Goal: Check status: Check status

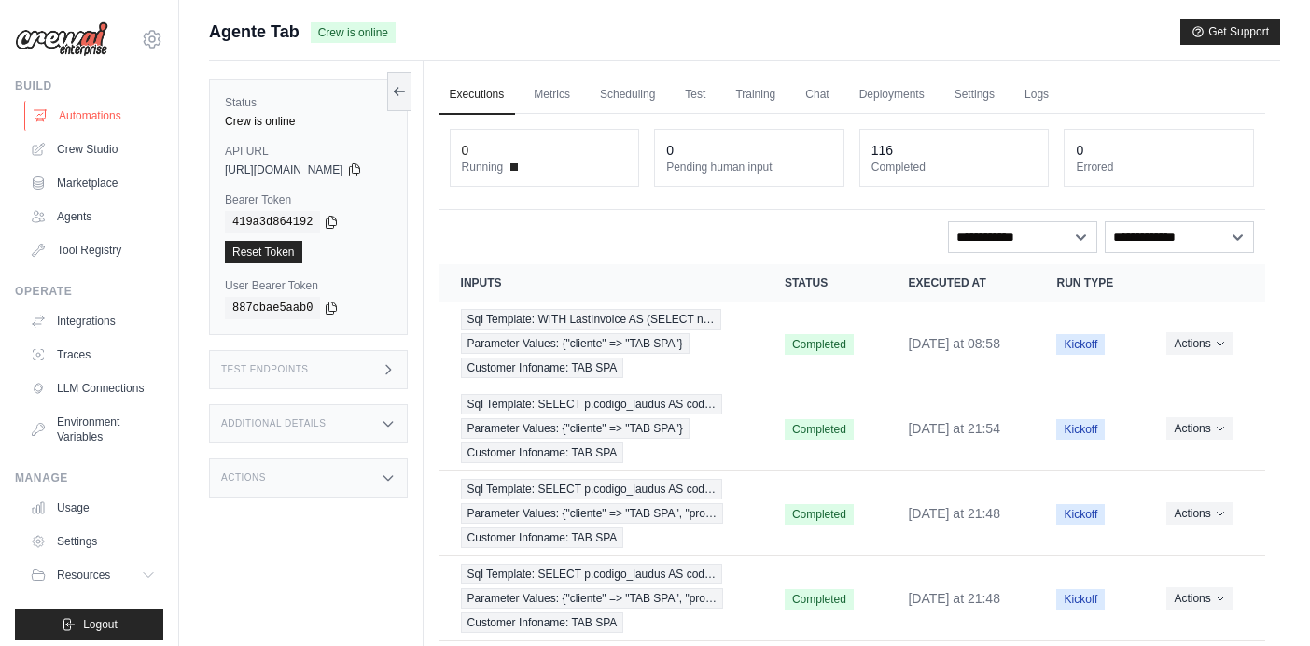
click at [102, 116] on link "Automations" at bounding box center [94, 116] width 141 height 30
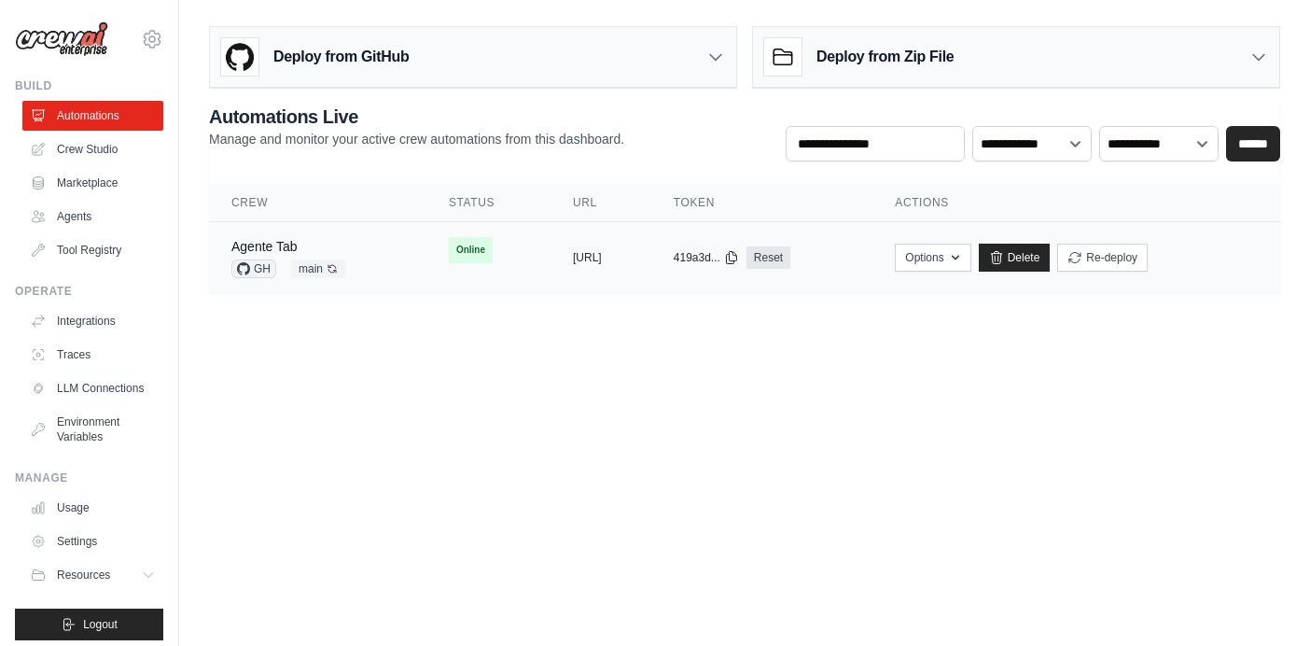
click at [487, 259] on td "Online" at bounding box center [488, 250] width 124 height 56
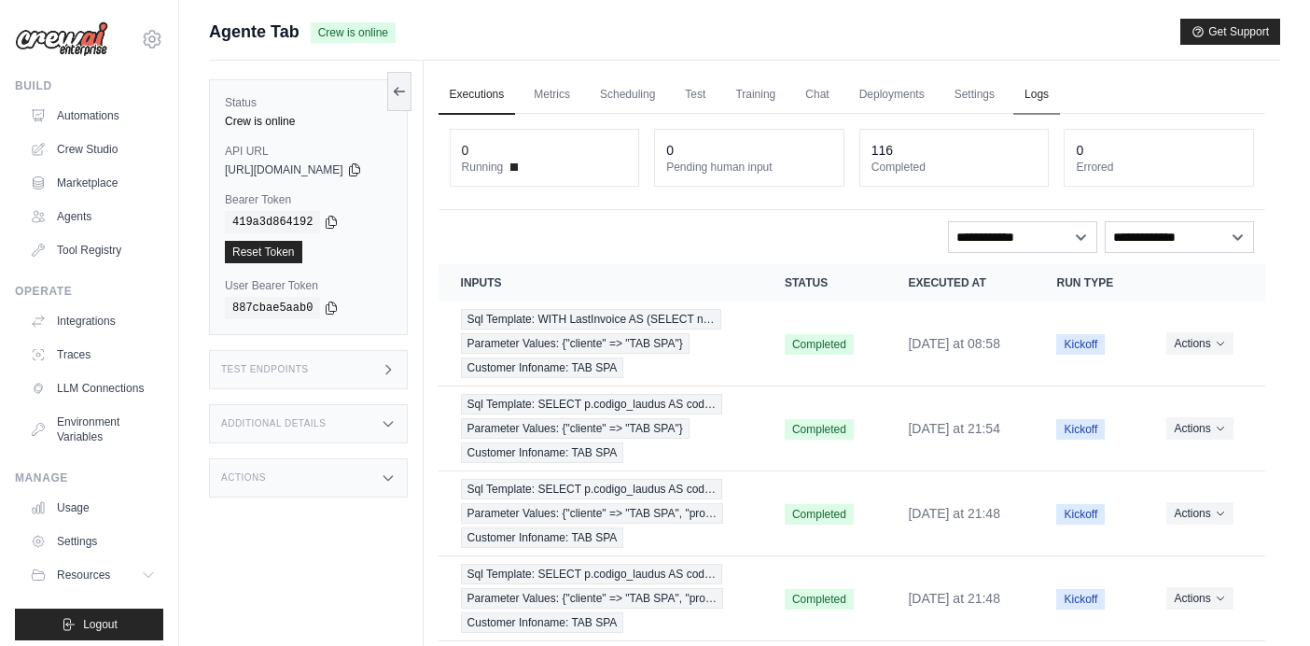
click at [1045, 93] on link "Logs" at bounding box center [1036, 95] width 47 height 39
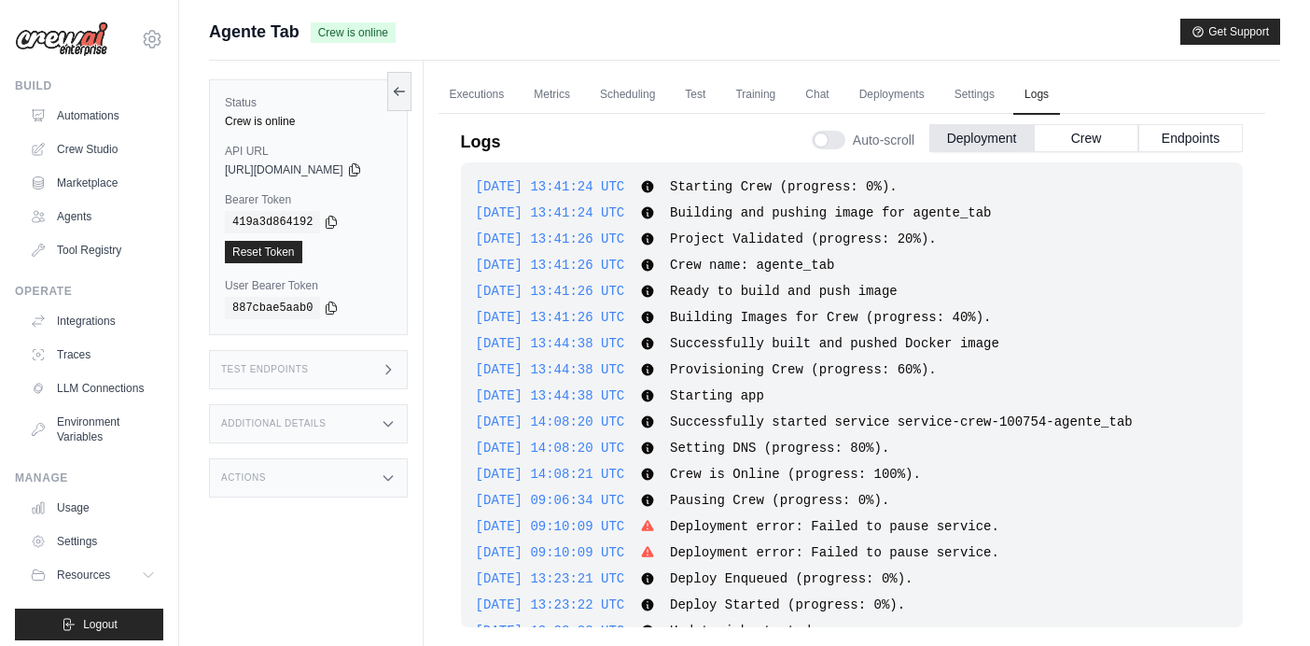
scroll to position [1275, 0]
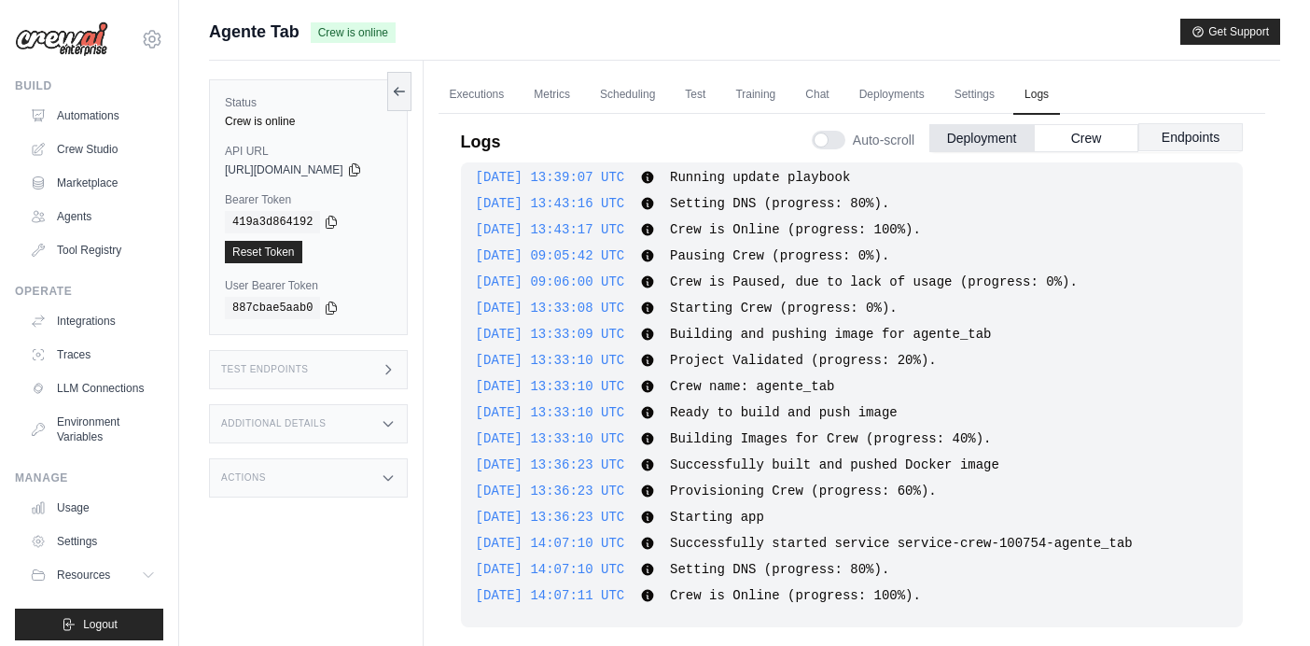
click at [1210, 128] on button "Endpoints" at bounding box center [1191, 137] width 105 height 28
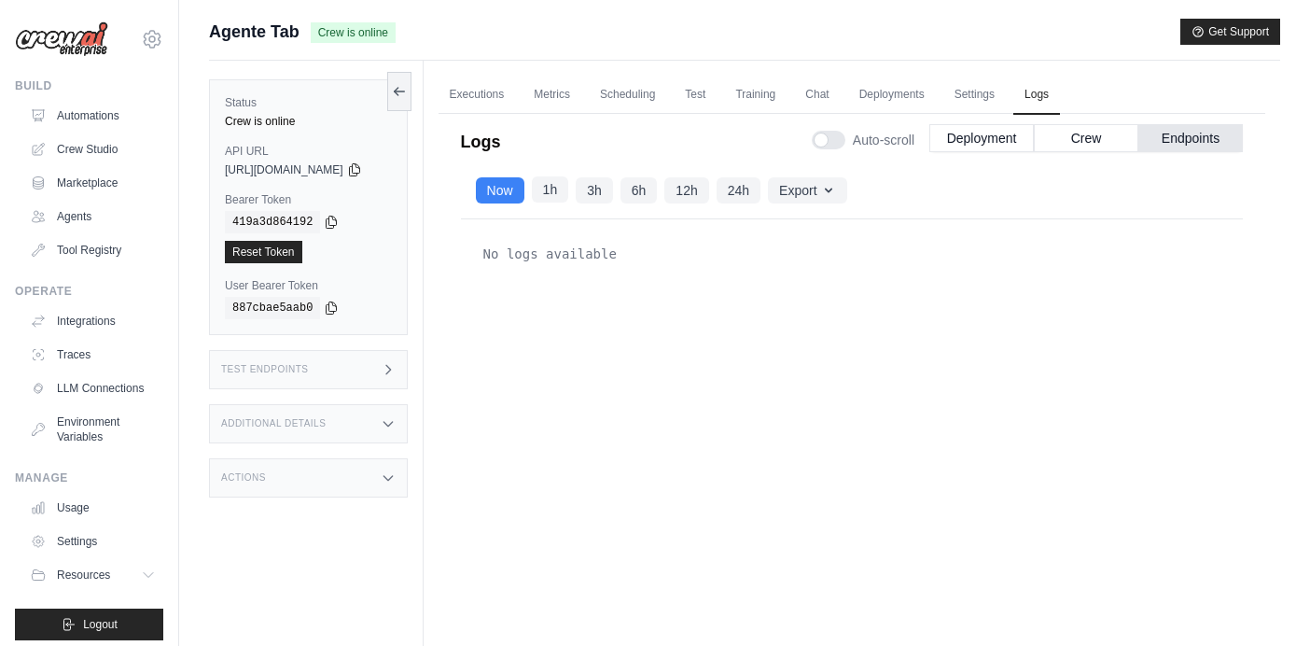
click at [569, 192] on button "1h" at bounding box center [550, 189] width 37 height 26
click at [515, 189] on button "Now" at bounding box center [500, 189] width 49 height 26
click at [1080, 134] on button "Crew" at bounding box center [1086, 137] width 105 height 28
click at [980, 138] on button "Deployment" at bounding box center [982, 137] width 105 height 28
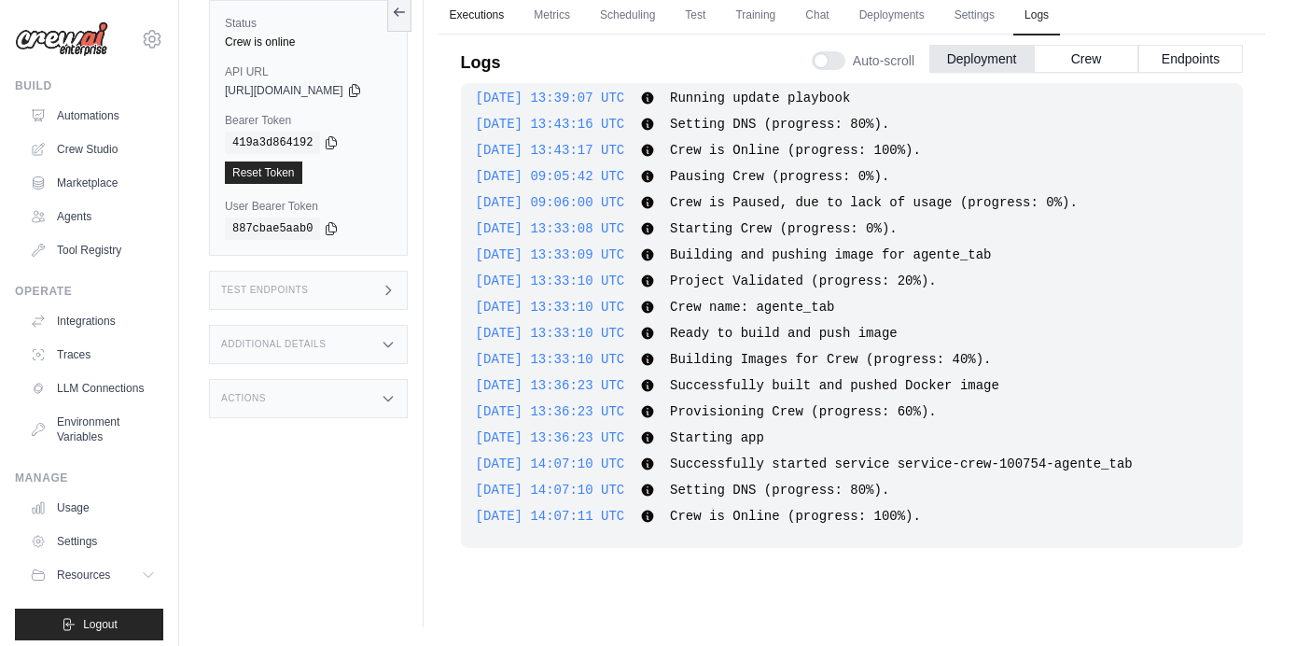
click at [507, 16] on link "Executions" at bounding box center [477, 15] width 77 height 39
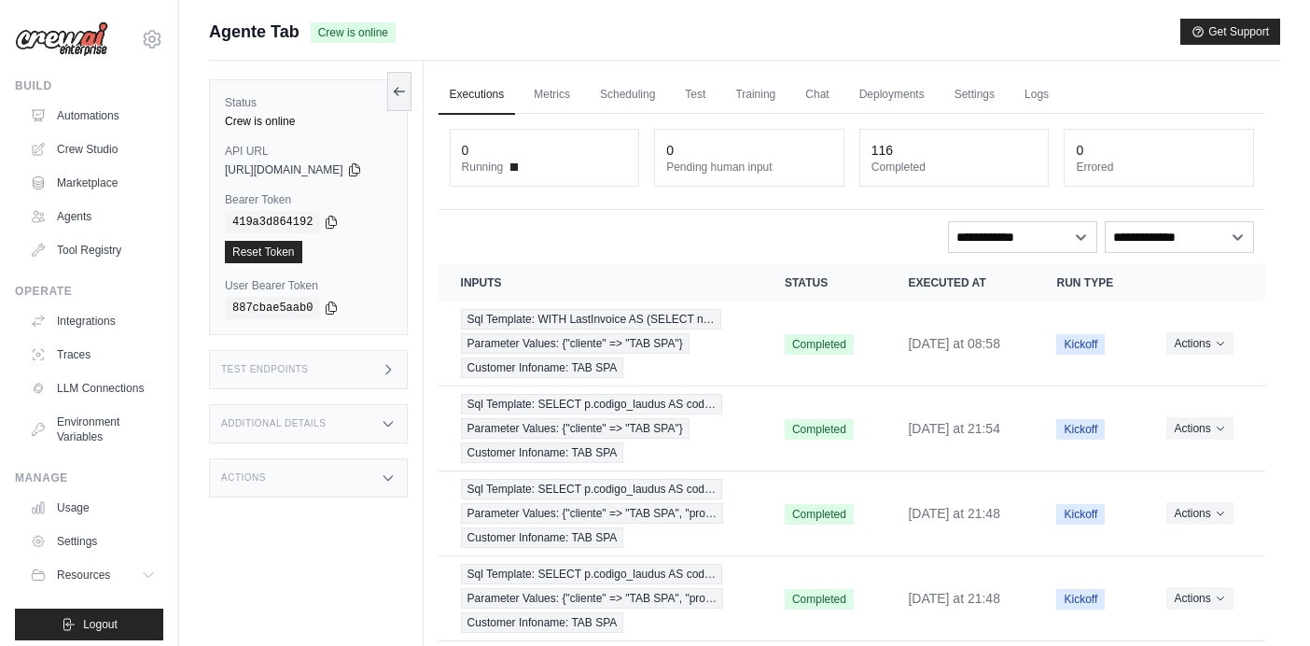
click at [357, 376] on div "Test Endpoints" at bounding box center [308, 369] width 199 height 39
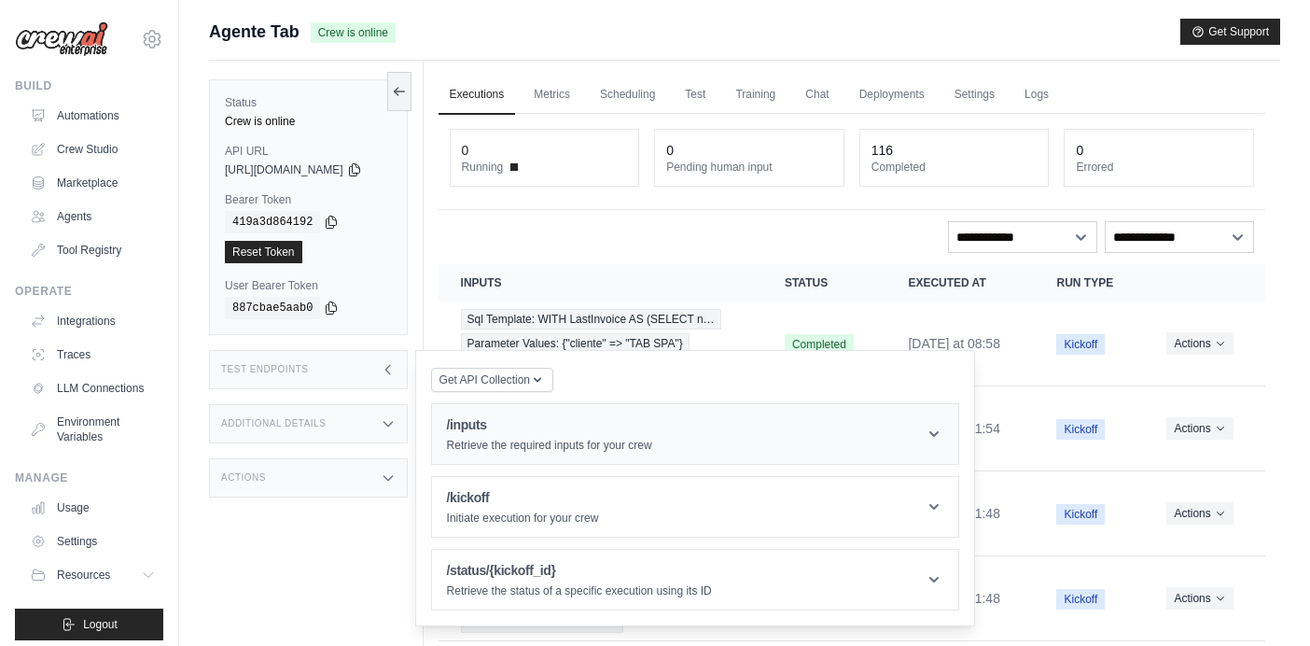
click at [644, 434] on h1 "/inputs" at bounding box center [549, 424] width 205 height 19
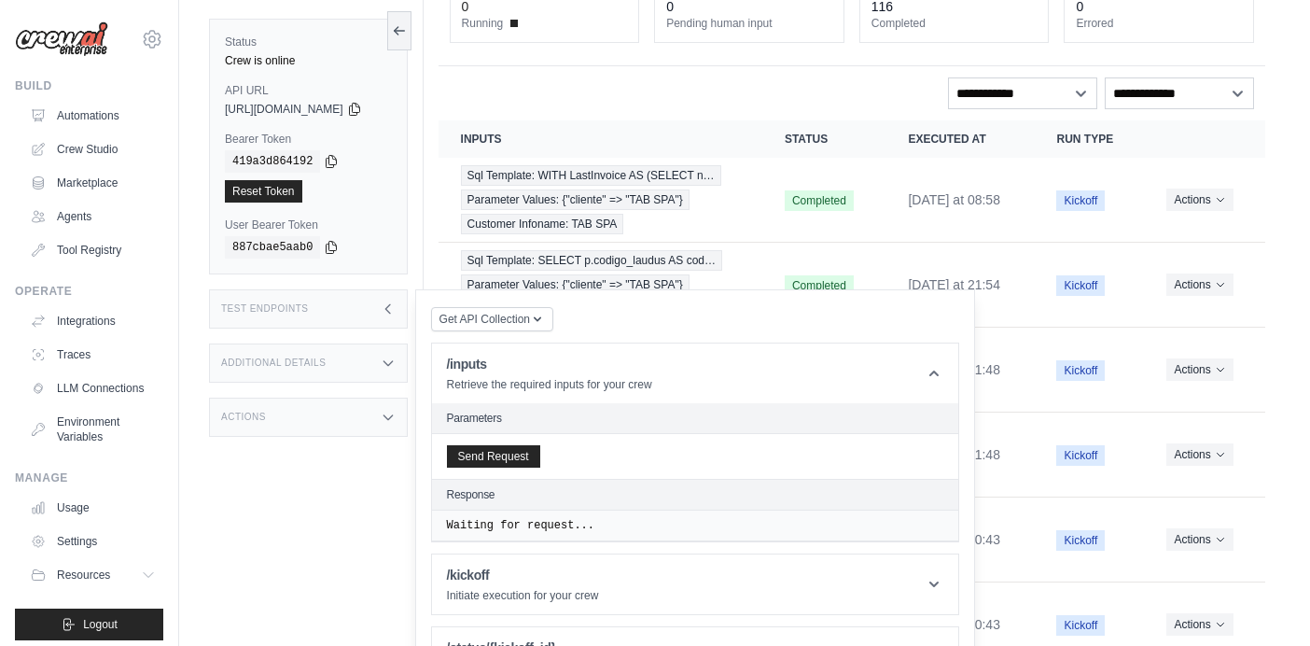
scroll to position [182, 0]
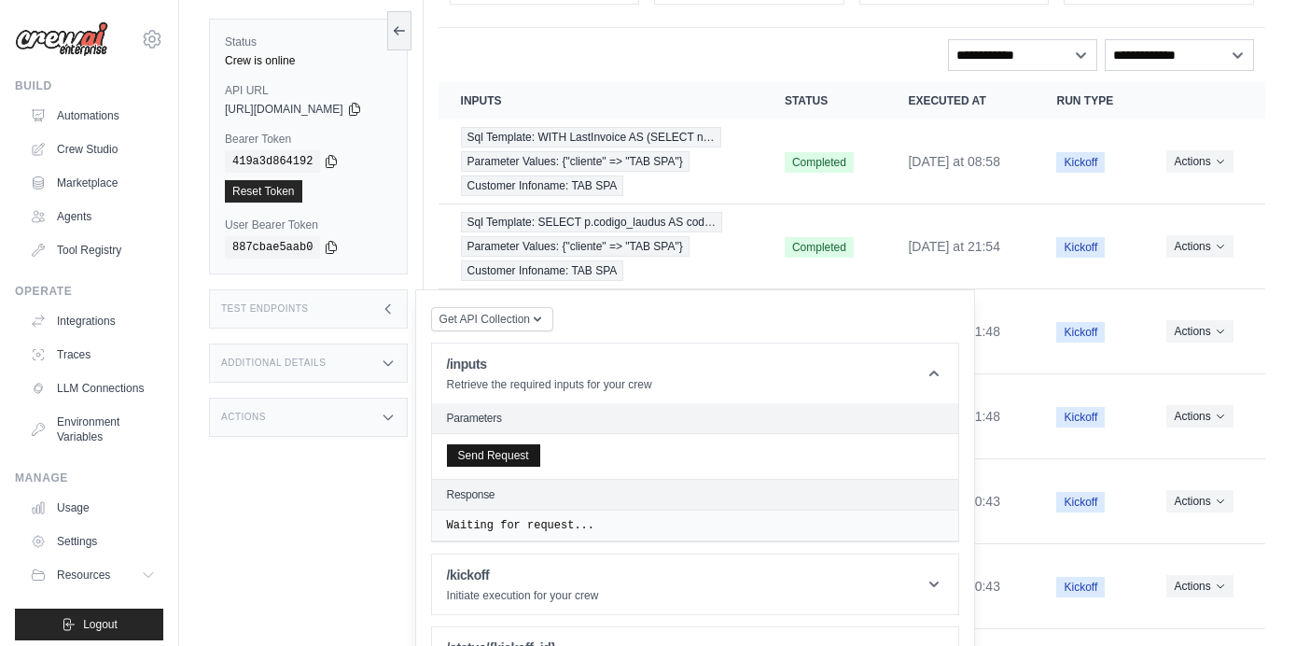
click at [521, 452] on button "Send Request" at bounding box center [493, 455] width 93 height 22
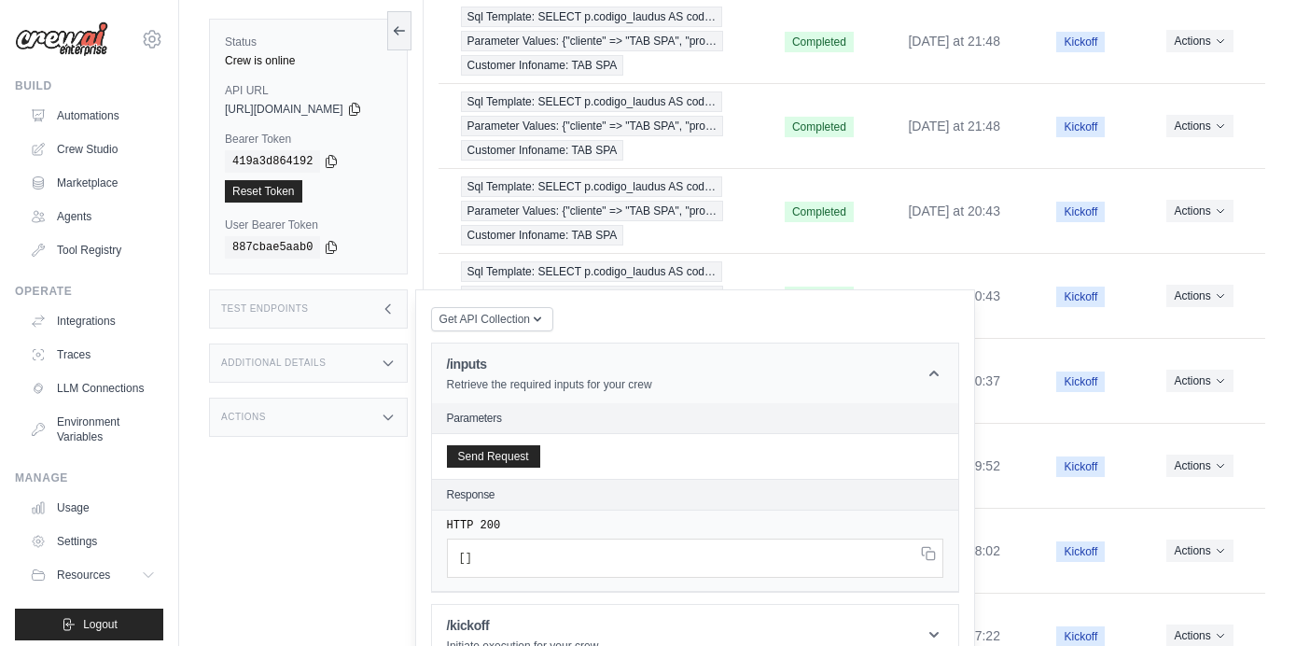
scroll to position [474, 0]
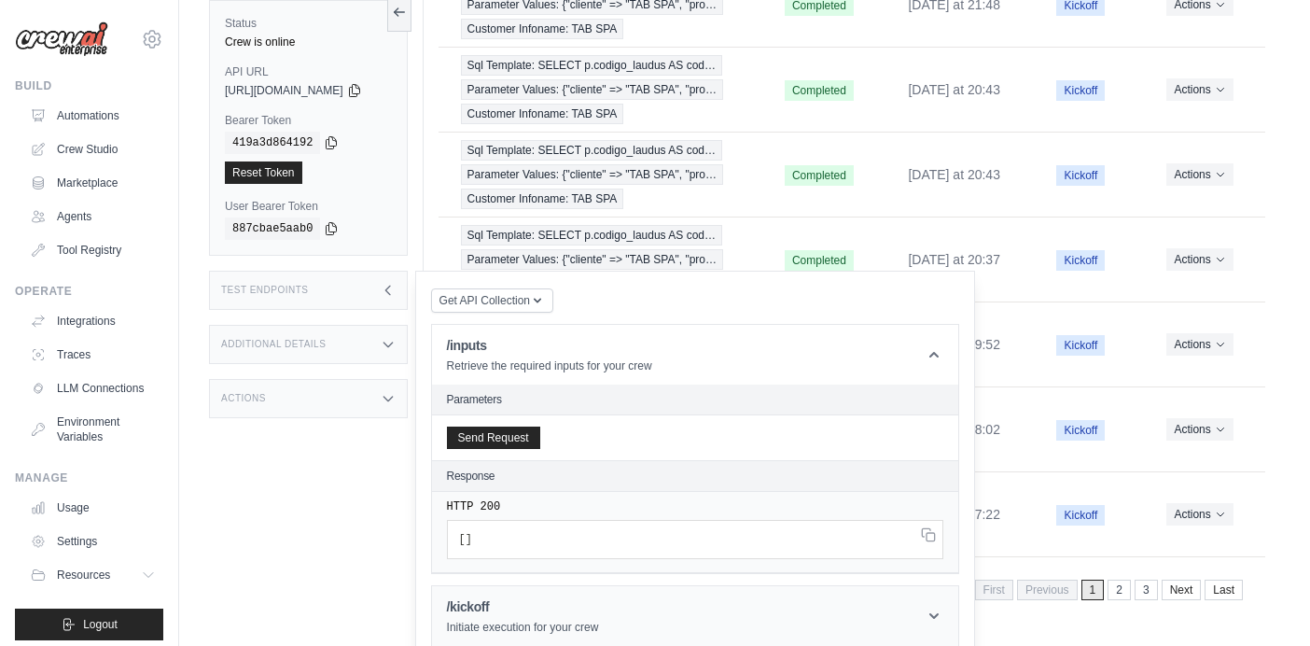
click at [805, 622] on header "/kickoff Initiate execution for your crew" at bounding box center [695, 616] width 526 height 60
click at [527, 623] on p "Initiate execution for your crew" at bounding box center [523, 627] width 152 height 15
click at [524, 618] on div "/kickoff Initiate execution for your crew" at bounding box center [523, 615] width 152 height 37
click at [295, 482] on div "Status Crew is online API URL copied https://agente-tab-9e932b3e-be2b-4cb0-9c02…" at bounding box center [316, 304] width 215 height 646
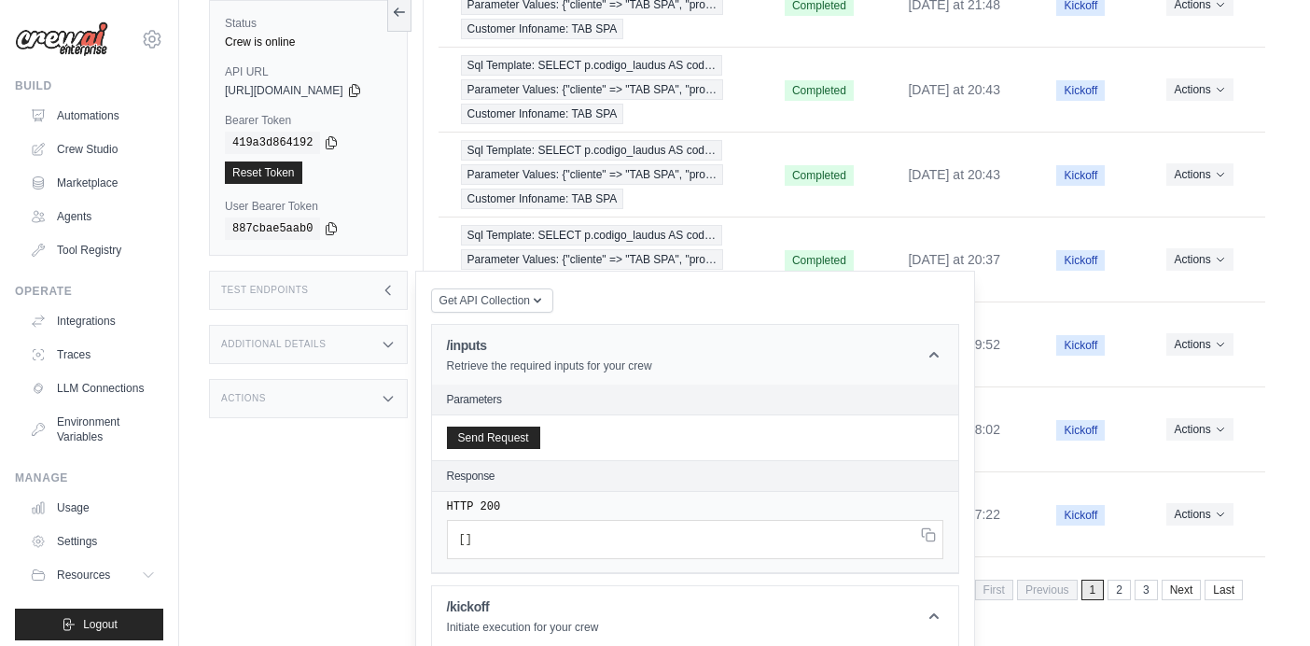
click at [939, 356] on icon at bounding box center [934, 355] width 9 height 6
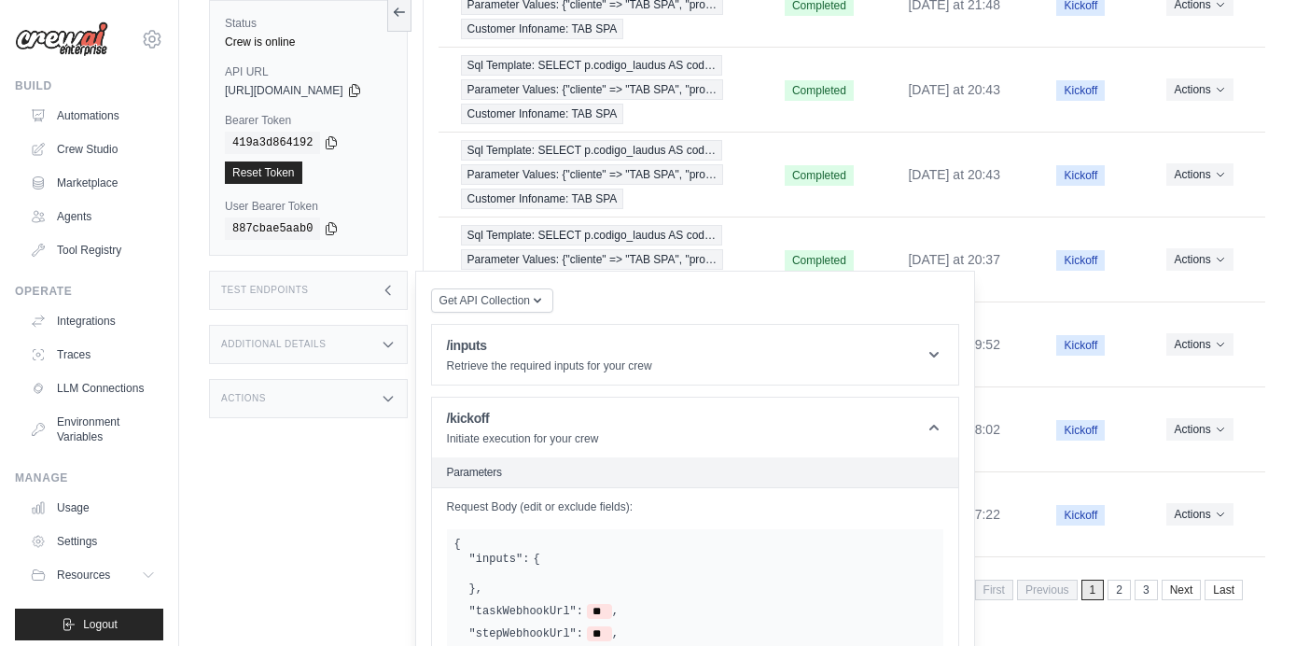
click at [0, 0] on header "Parameters" at bounding box center [0, 0] width 0 height 0
click at [941, 424] on header "/kickoff Initiate execution for your crew" at bounding box center [695, 428] width 526 height 60
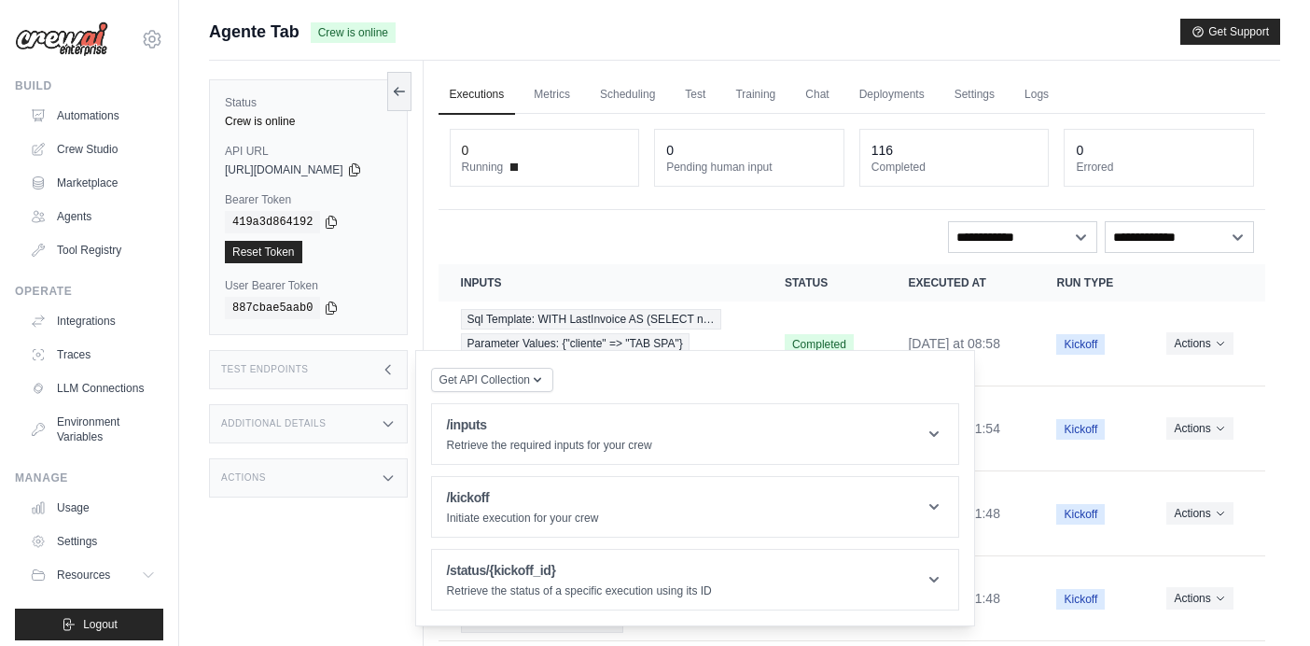
scroll to position [0, 0]
click at [324, 538] on div "Status Crew is online API URL copied https://agente-tab-9e932b3e-be2b-4cb0-9c02…" at bounding box center [316, 384] width 215 height 646
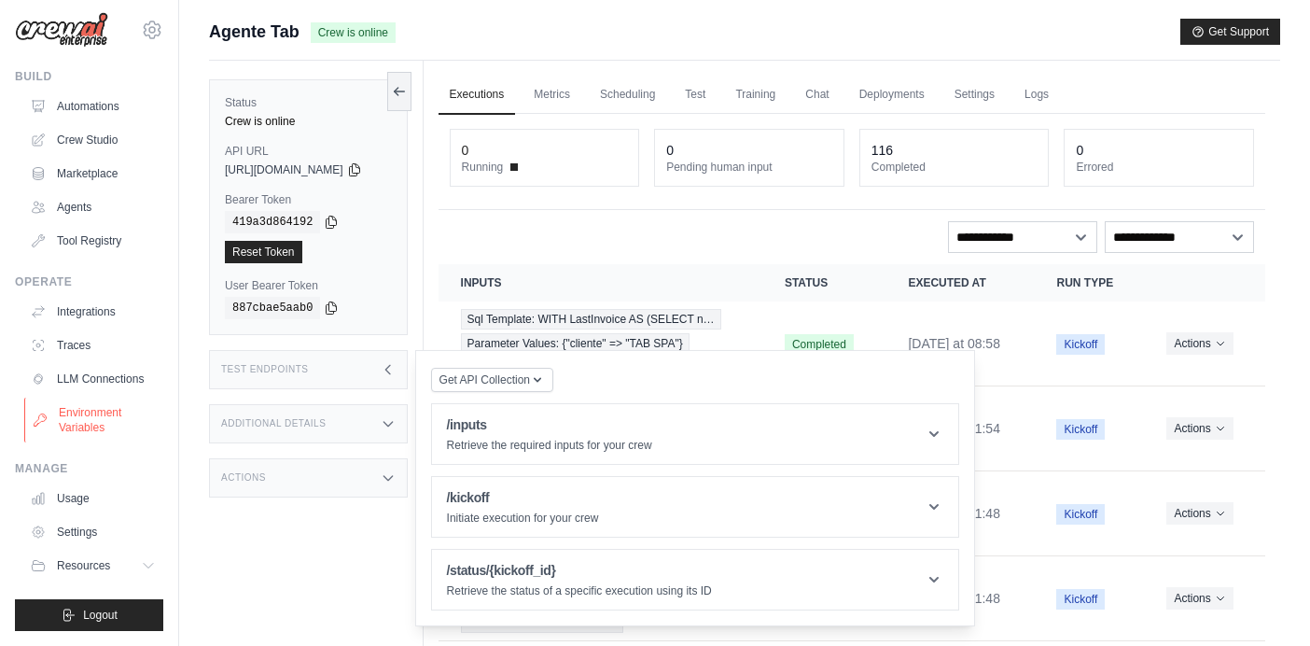
scroll to position [9, 0]
click at [129, 568] on button "Resources" at bounding box center [94, 566] width 141 height 30
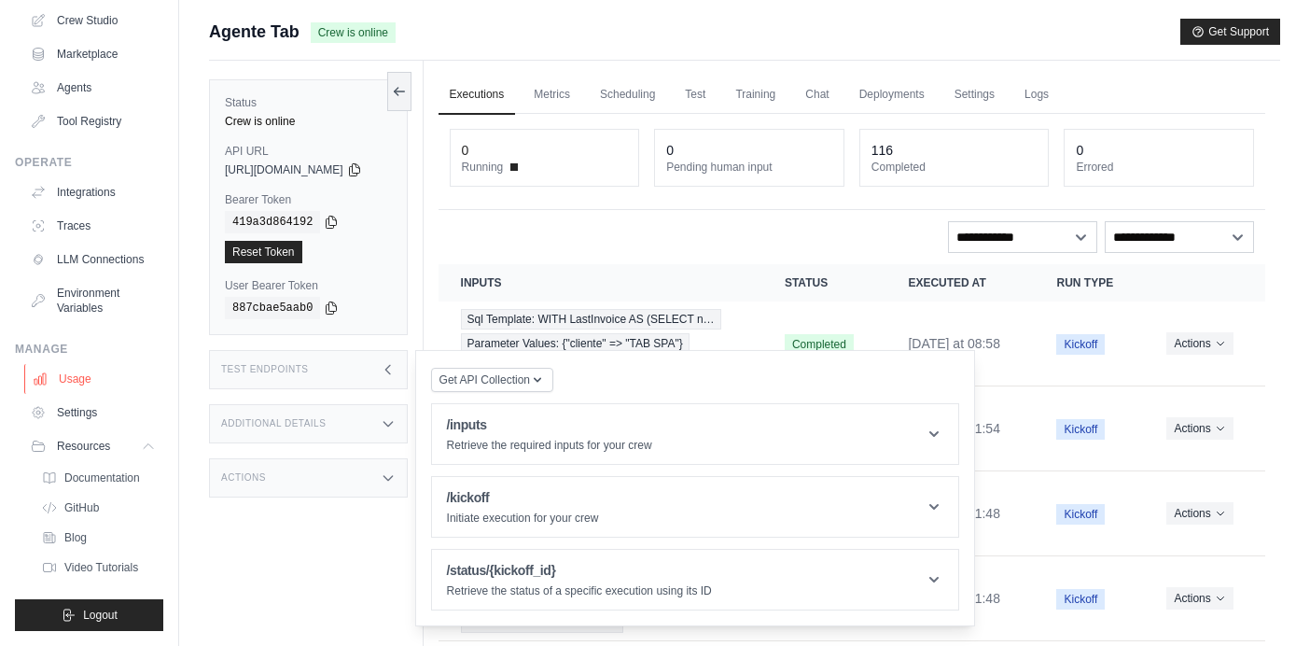
scroll to position [129, 0]
click at [83, 480] on span "Documentation" at bounding box center [104, 477] width 76 height 15
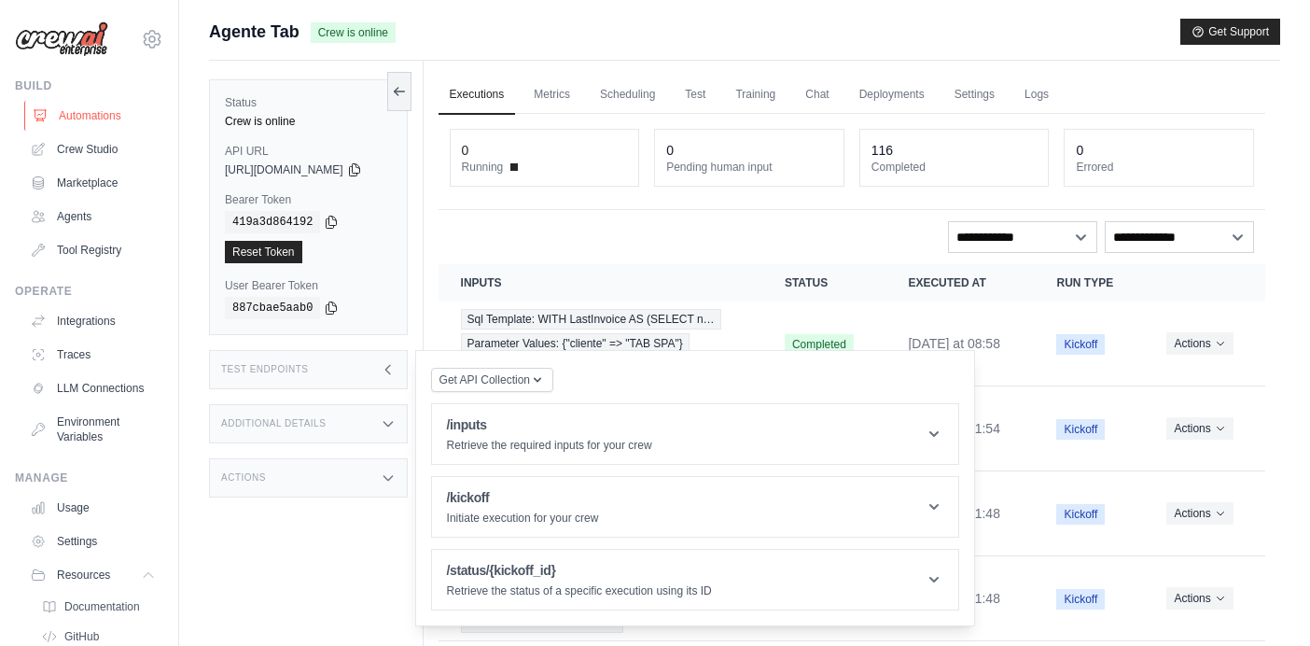
scroll to position [0, 0]
click at [73, 119] on link "Automations" at bounding box center [94, 116] width 141 height 30
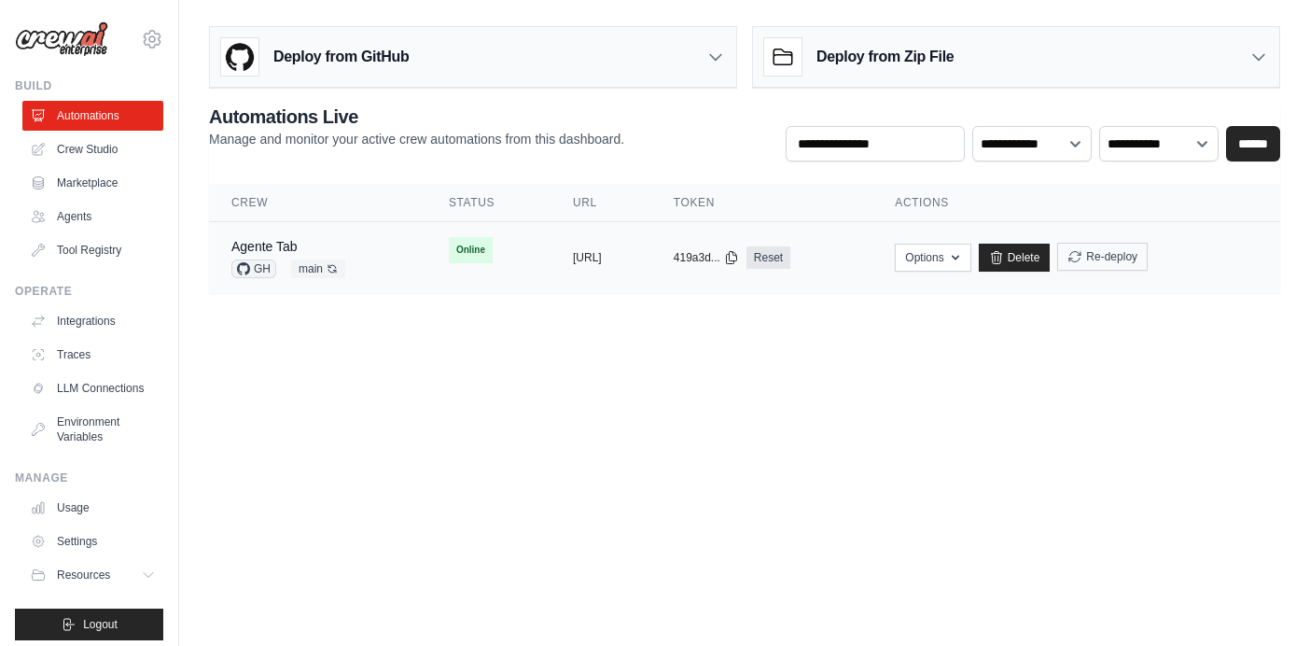
click at [1148, 262] on button "Re-deploy" at bounding box center [1102, 257] width 91 height 28
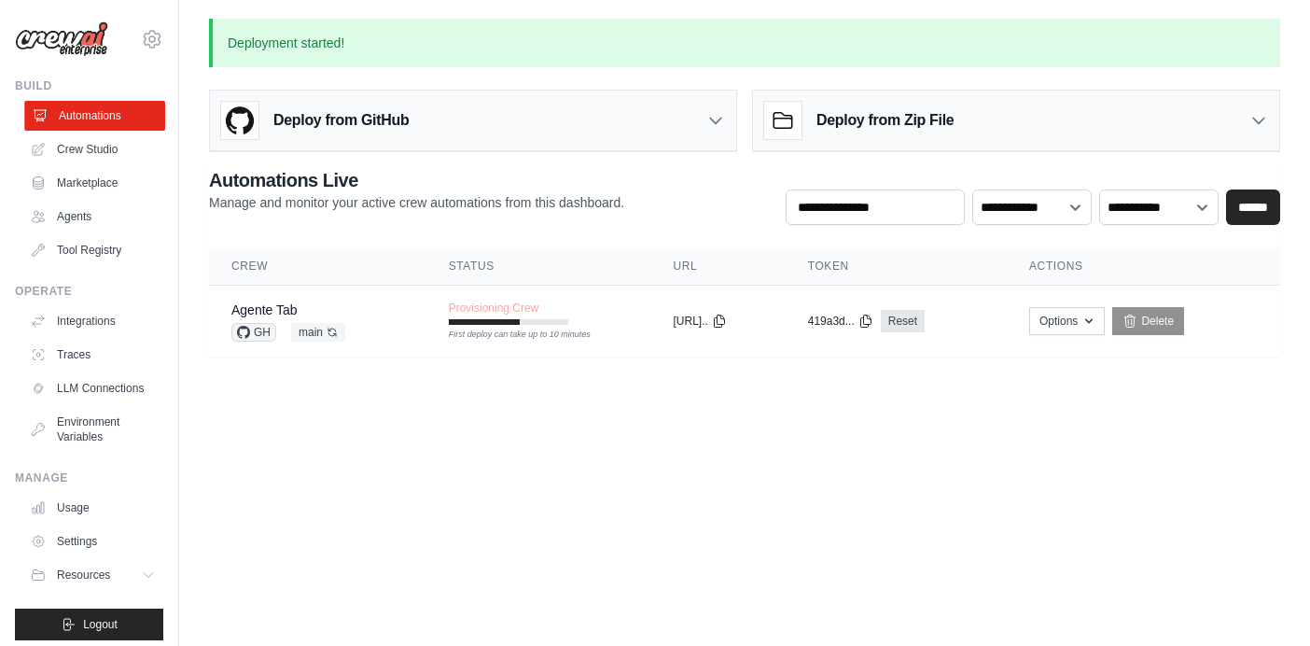
click at [99, 115] on link "Automations" at bounding box center [94, 116] width 141 height 30
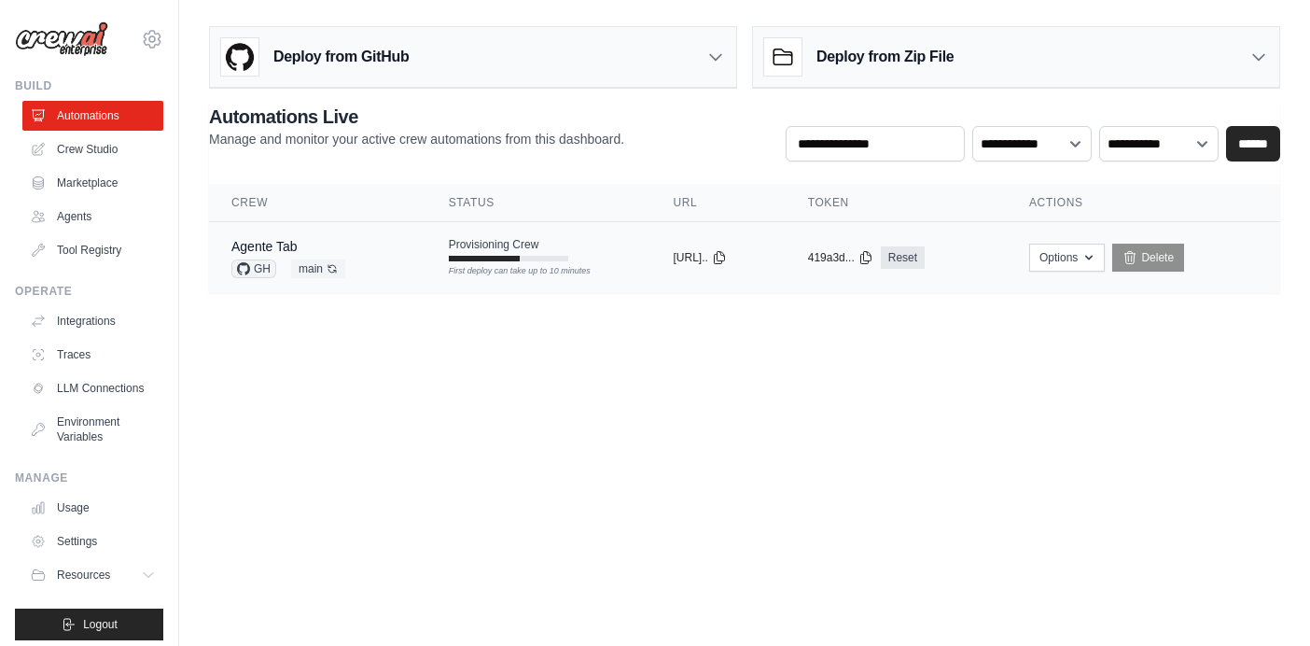
click at [342, 248] on div "Agente Tab" at bounding box center [288, 246] width 114 height 19
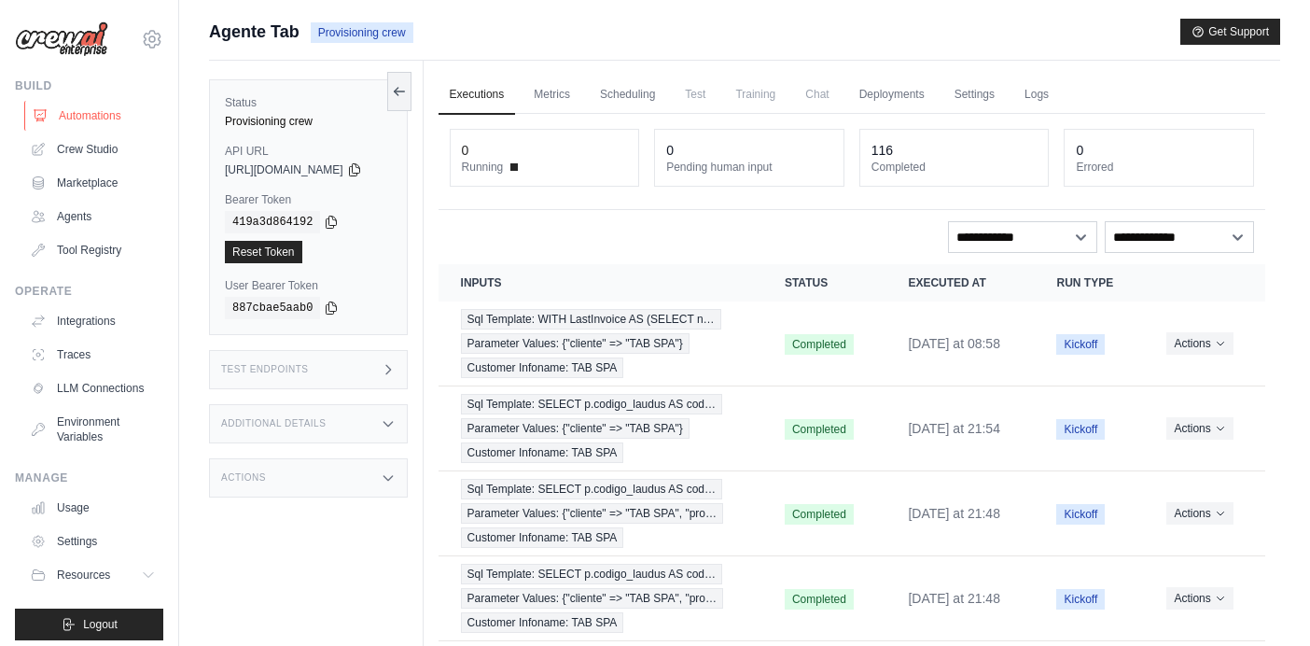
click at [122, 112] on link "Automations" at bounding box center [94, 116] width 141 height 30
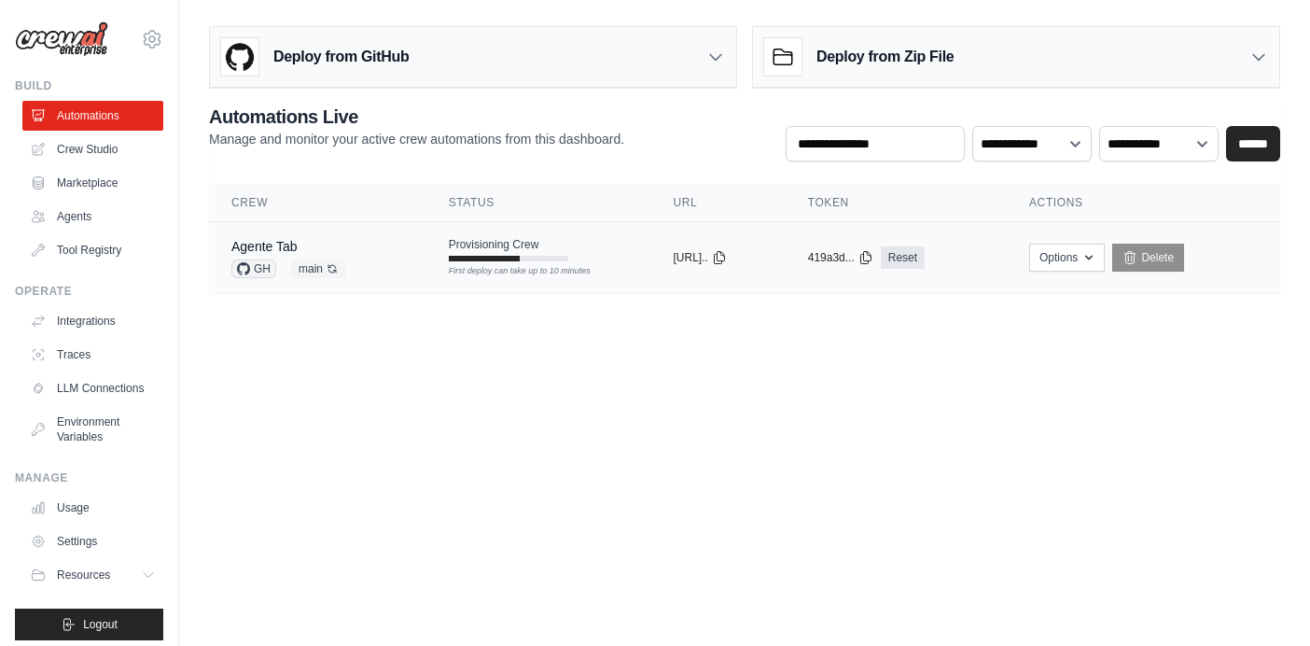
click at [378, 265] on div "Agente Tab GH main Auto-deploy enabled" at bounding box center [317, 257] width 173 height 41
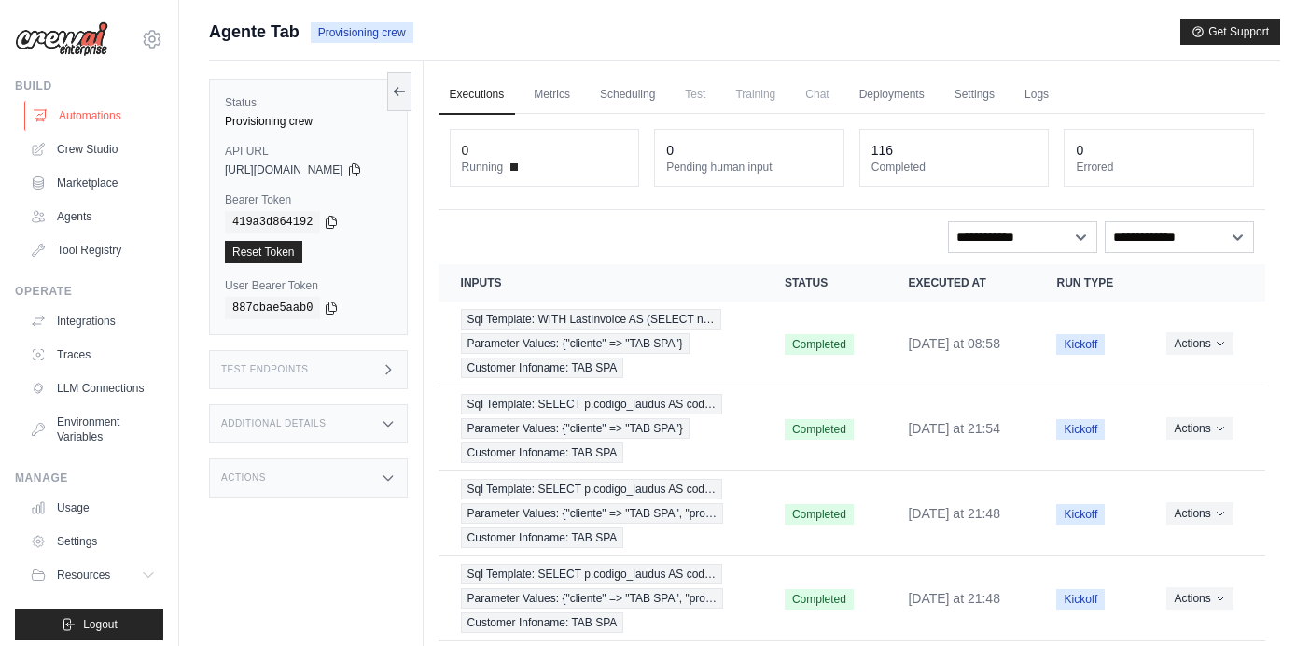
click at [105, 101] on link "Automations" at bounding box center [94, 116] width 141 height 30
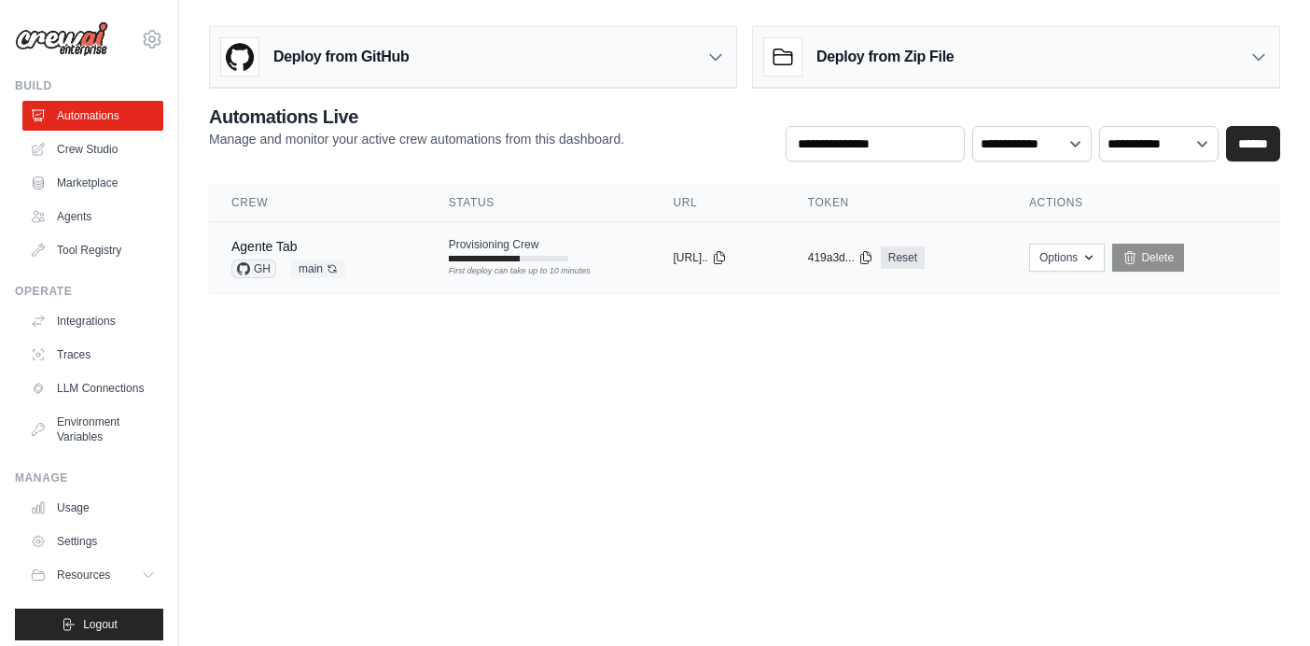
click at [356, 256] on div "Agente Tab GH main Auto-deploy enabled" at bounding box center [317, 257] width 173 height 41
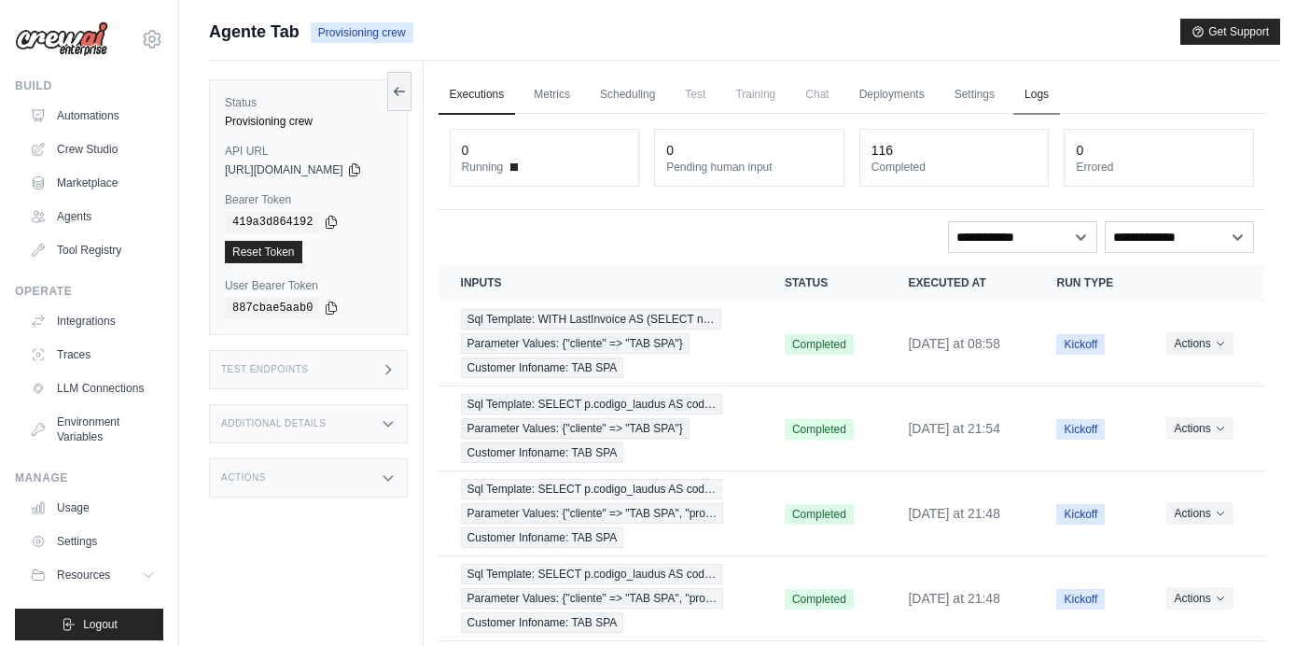
click at [1060, 92] on link "Logs" at bounding box center [1036, 95] width 47 height 39
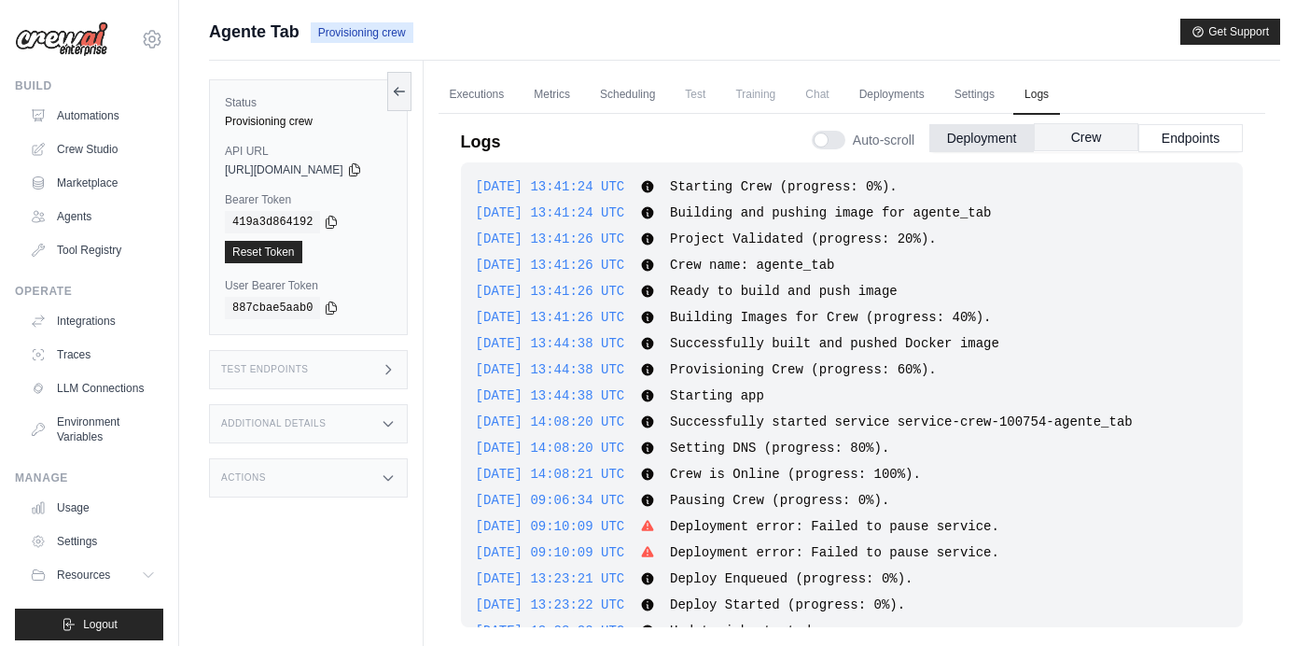
scroll to position [1581, 0]
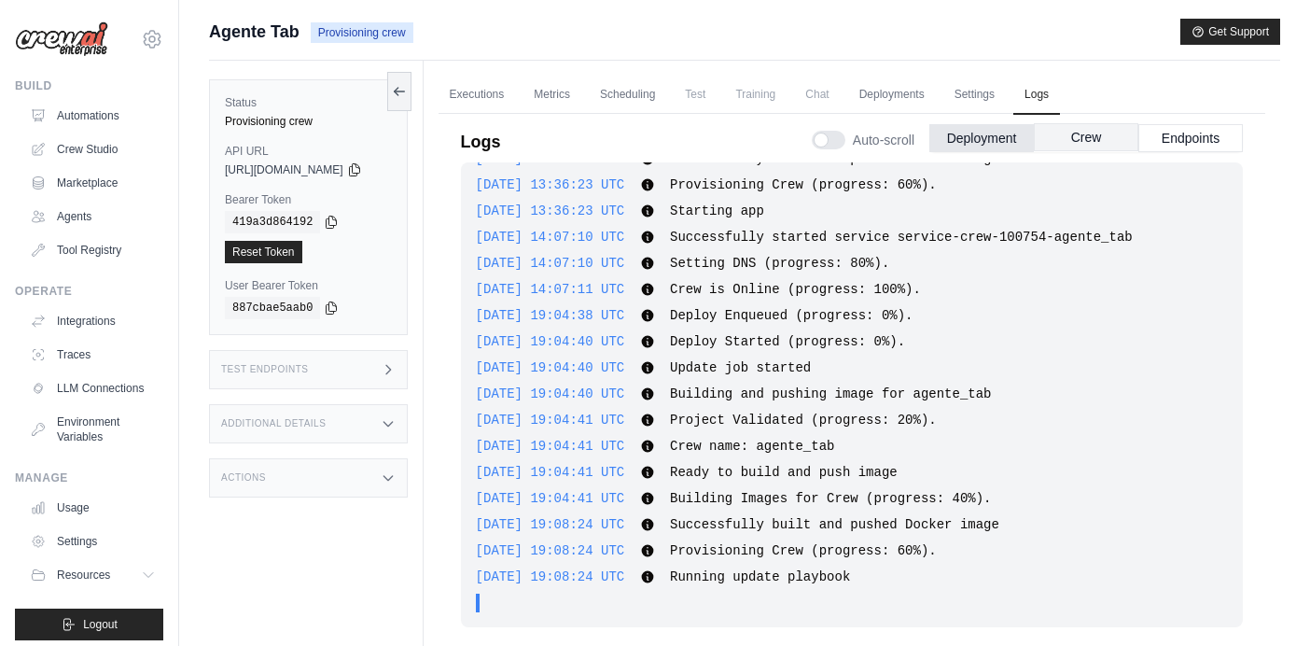
click at [1091, 137] on button "Crew" at bounding box center [1086, 137] width 105 height 28
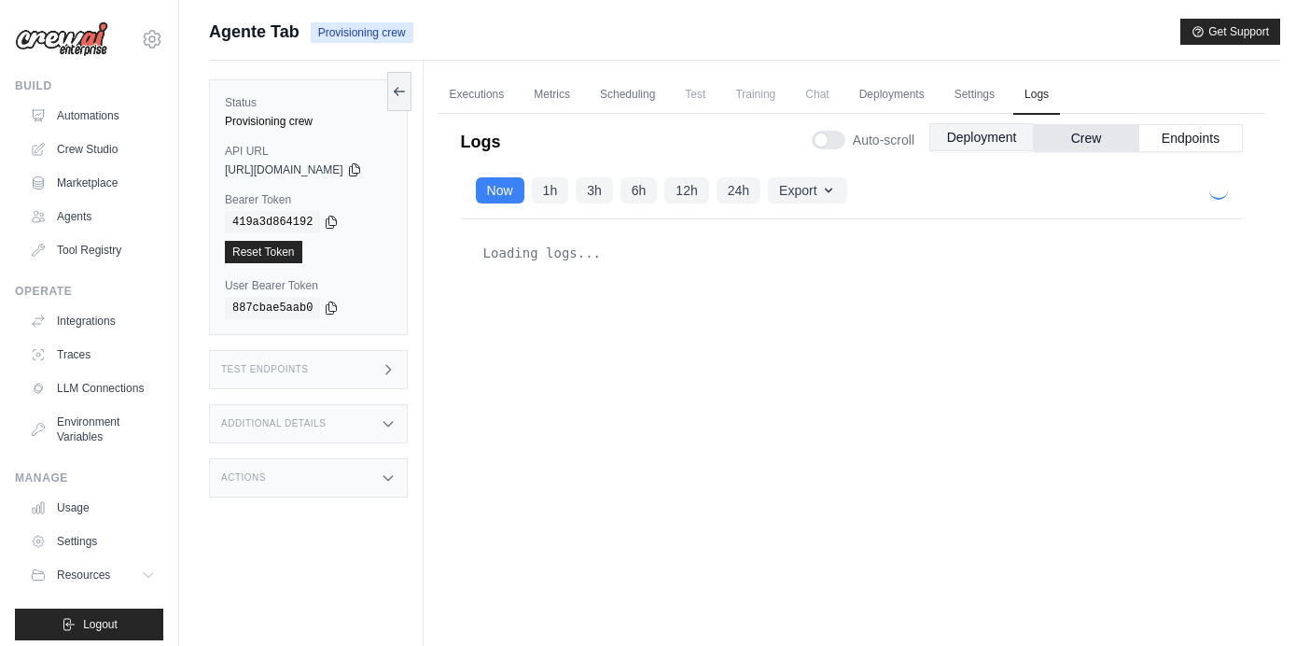
click at [994, 145] on button "Deployment" at bounding box center [982, 137] width 105 height 28
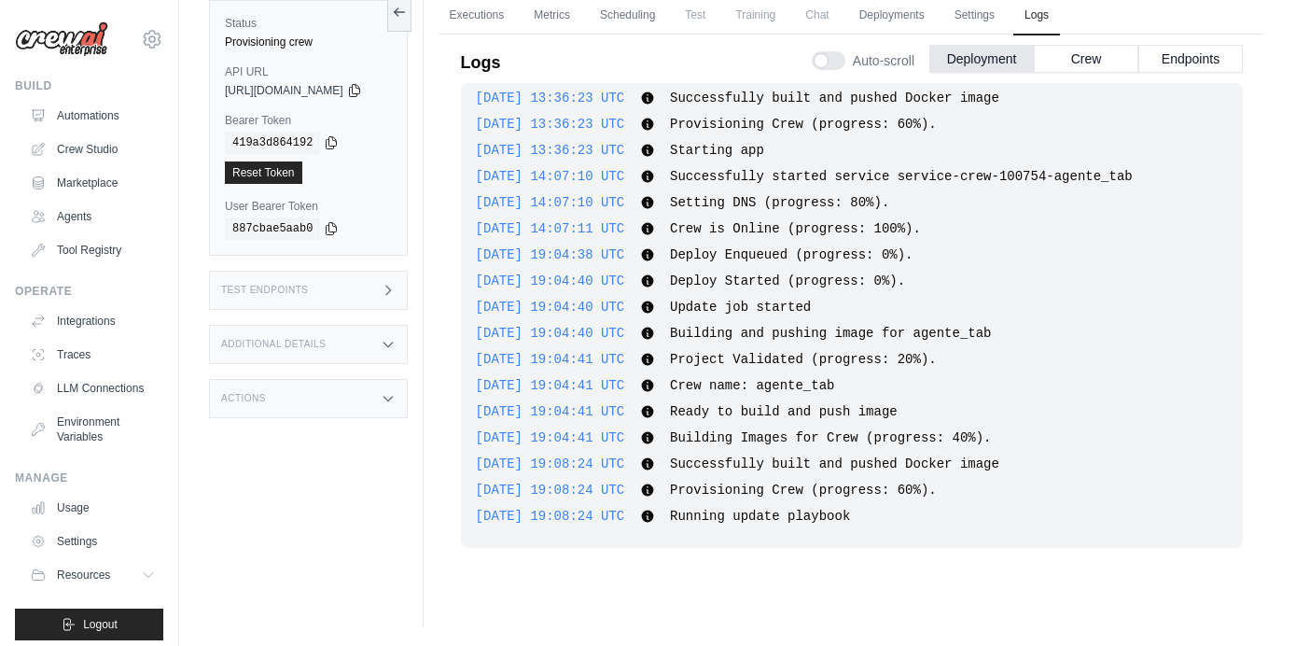
scroll to position [1517, 0]
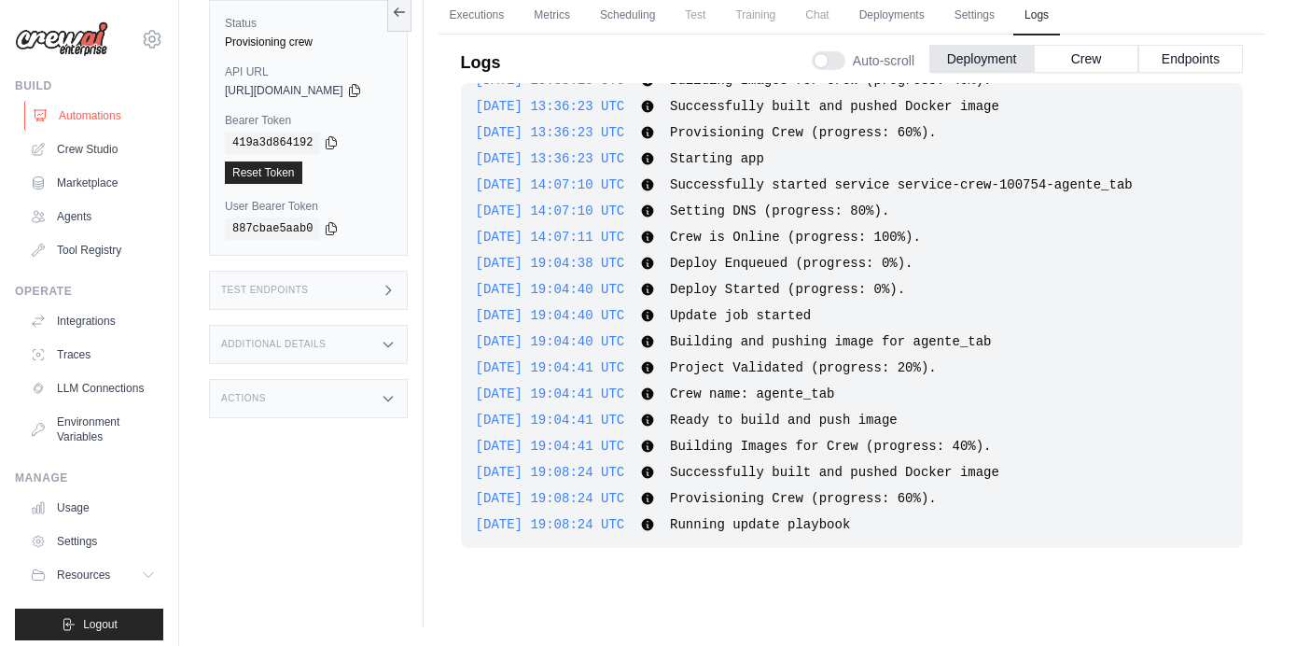
click at [72, 112] on link "Automations" at bounding box center [94, 116] width 141 height 30
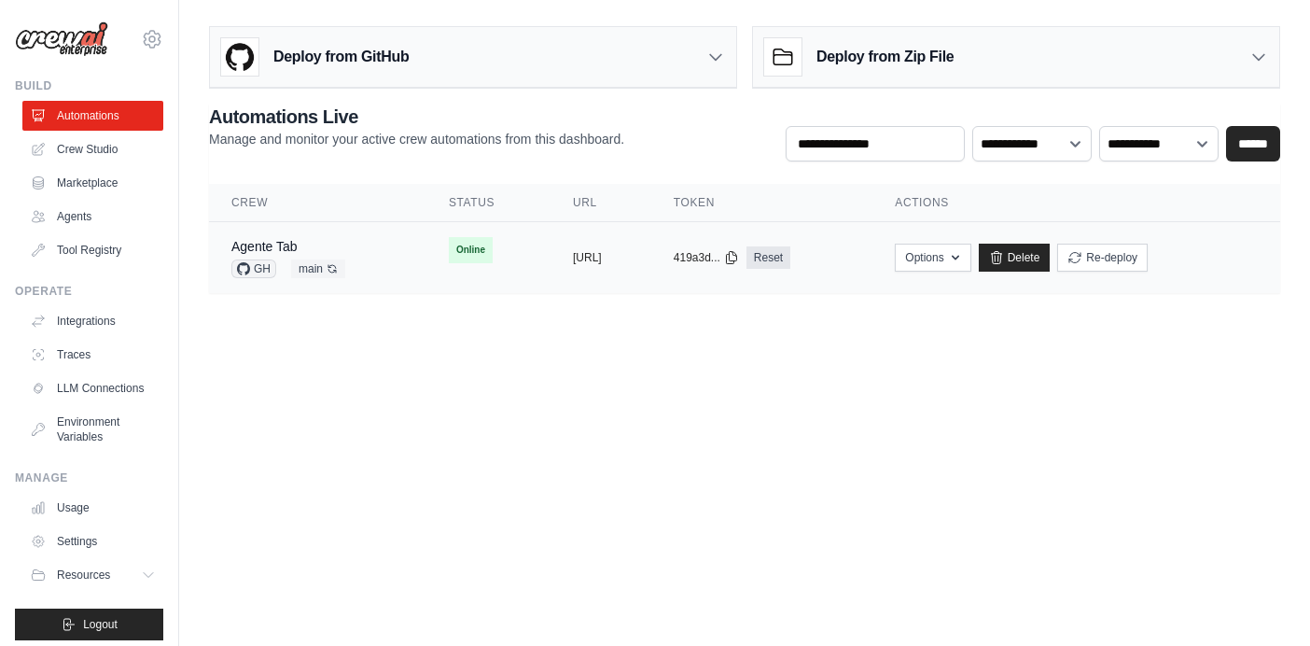
click at [478, 272] on td "Online" at bounding box center [488, 250] width 124 height 56
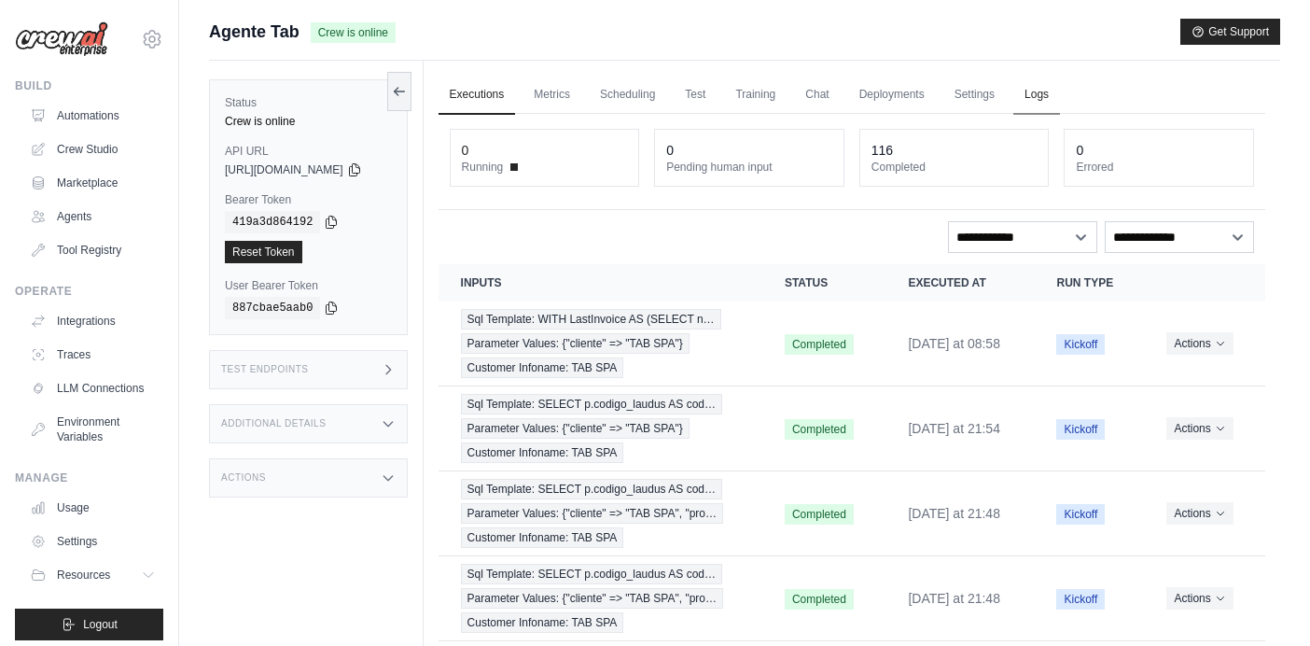
click at [1055, 94] on link "Logs" at bounding box center [1036, 95] width 47 height 39
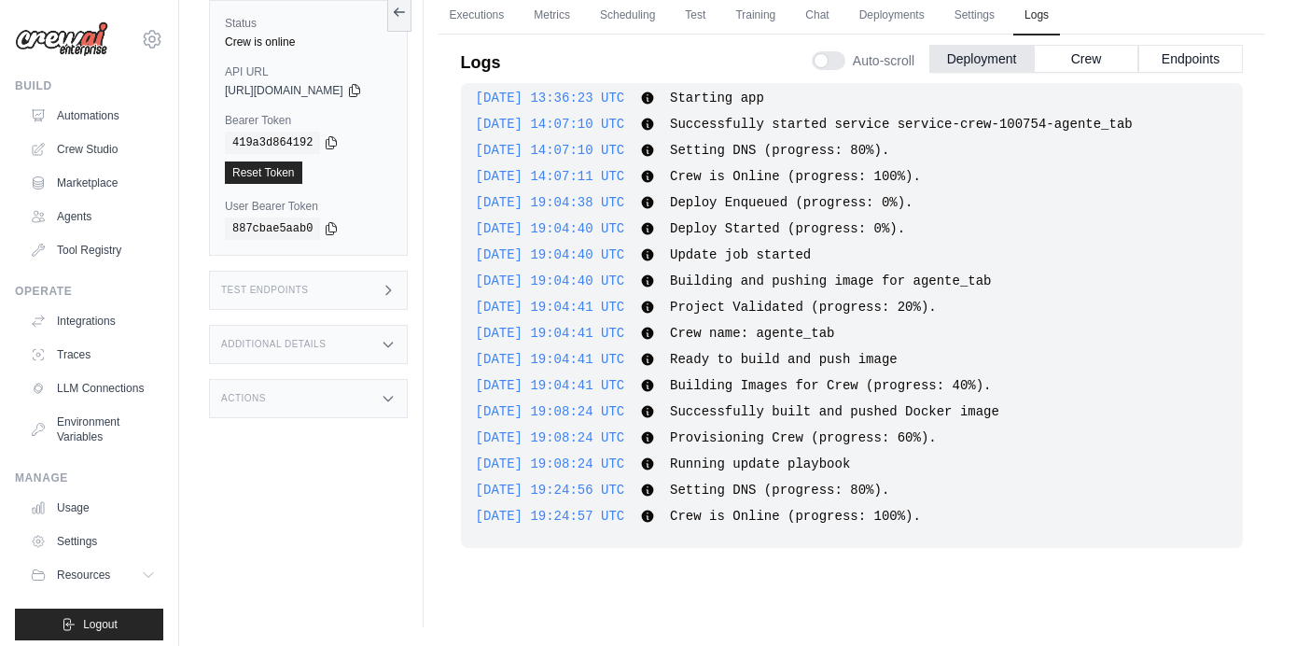
scroll to position [79, 0]
click at [375, 297] on div "Test Endpoints" at bounding box center [308, 290] width 199 height 39
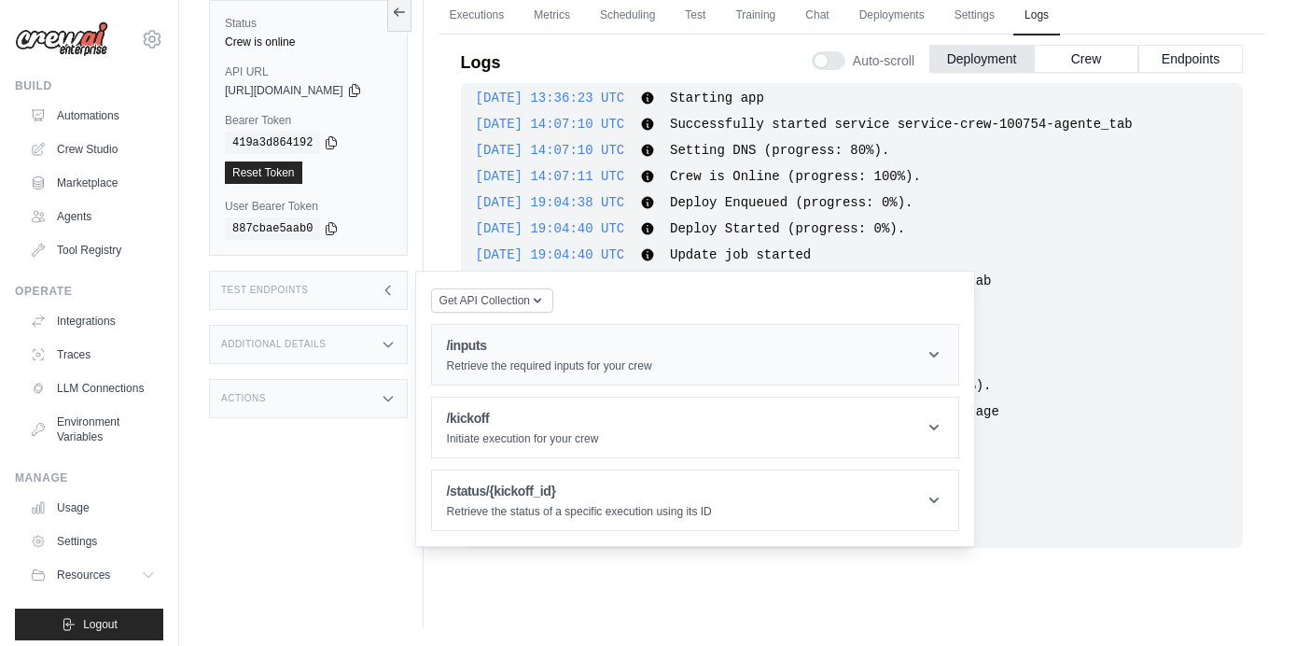
click at [585, 382] on header "/inputs Retrieve the required inputs for your crew" at bounding box center [695, 355] width 526 height 60
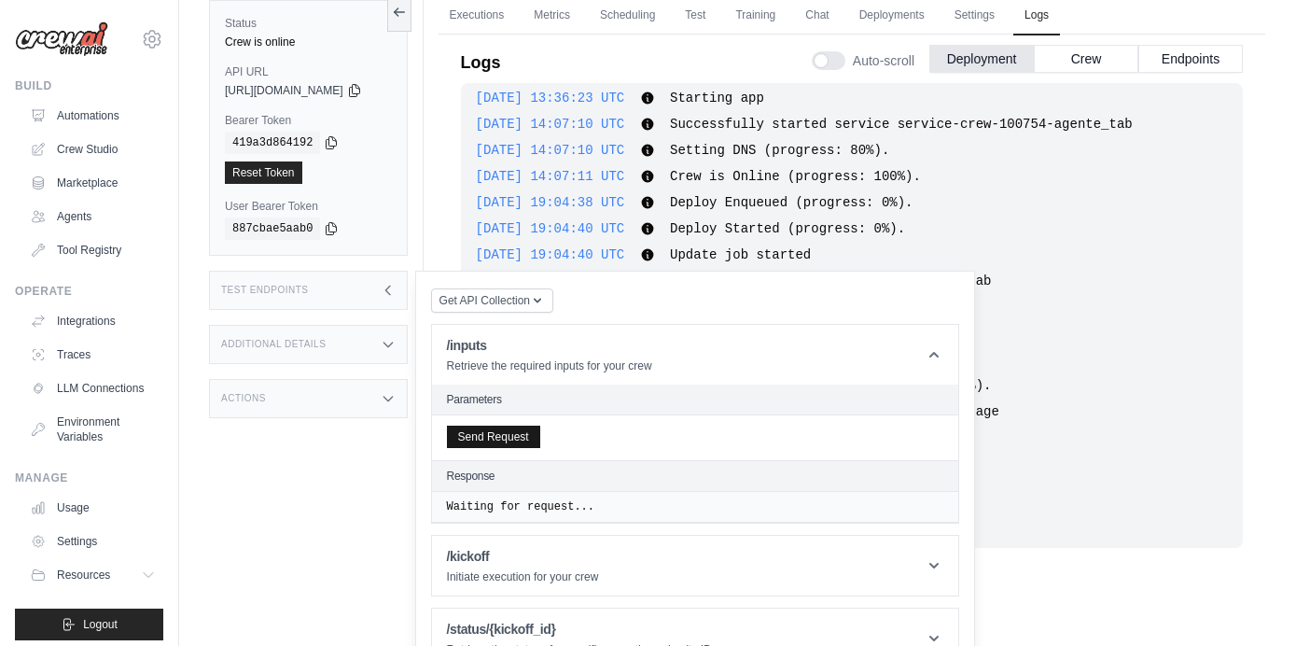
click at [497, 446] on button "Send Request" at bounding box center [493, 437] width 93 height 22
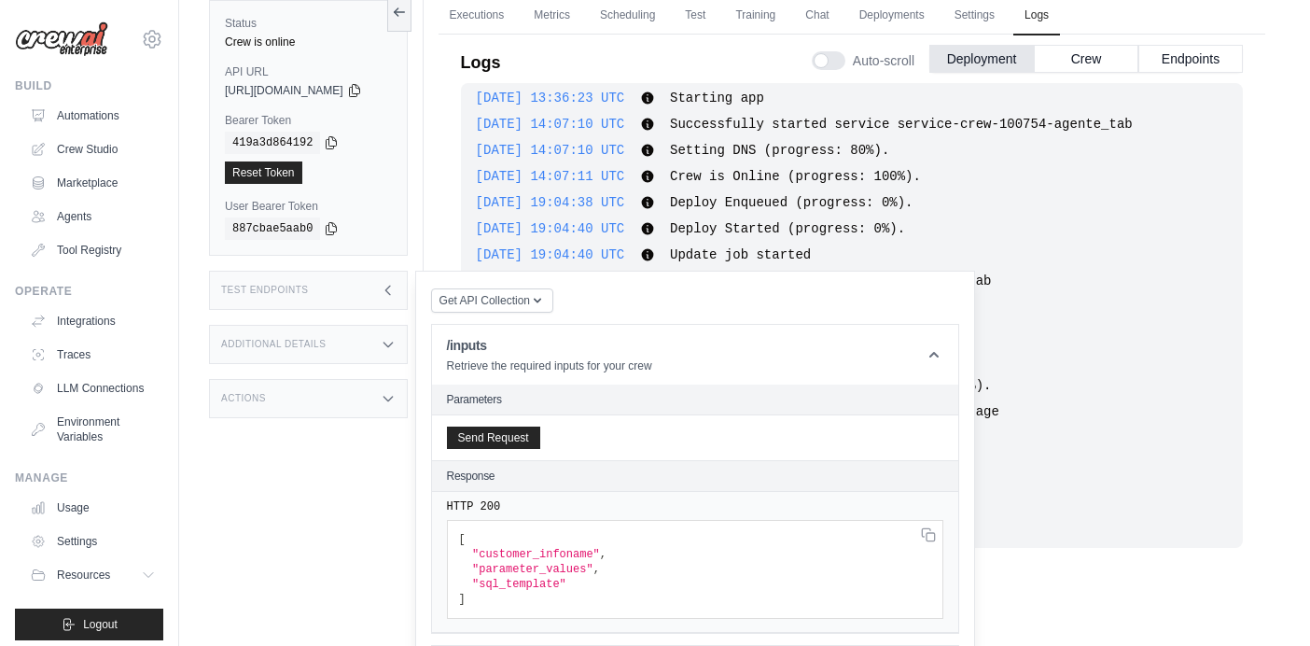
click at [237, 507] on div "Status Crew is online API URL copied https://agente-tab-9e932b3e-be2b-4cb0-9c02…" at bounding box center [316, 304] width 215 height 646
click at [1267, 220] on div "Executions Metrics Scheduling Test Training Chat Deployments Settings Logs 0 Ru…" at bounding box center [852, 304] width 857 height 646
click at [85, 127] on link "Automations" at bounding box center [94, 116] width 141 height 30
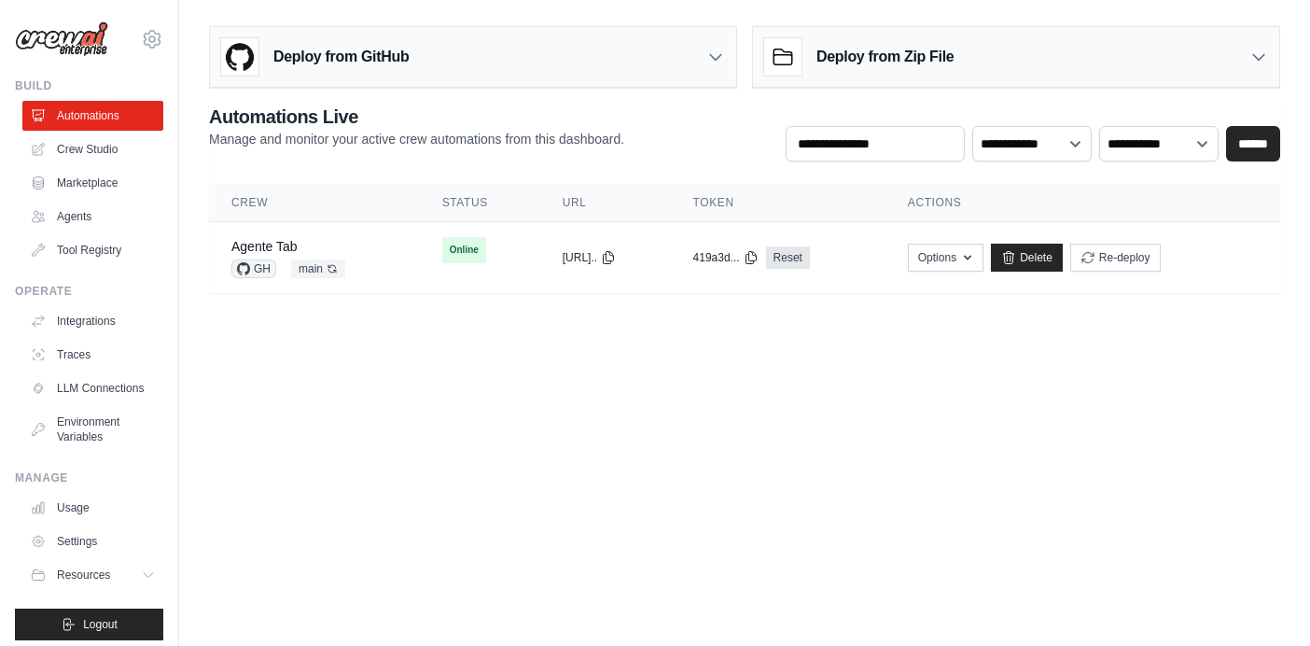
click at [956, 360] on body "soporte.ti@tabparts.cl Settings Build Automations Crew Studio" at bounding box center [655, 323] width 1310 height 646
click at [573, 257] on div "copied" at bounding box center [593, 250] width 40 height 22
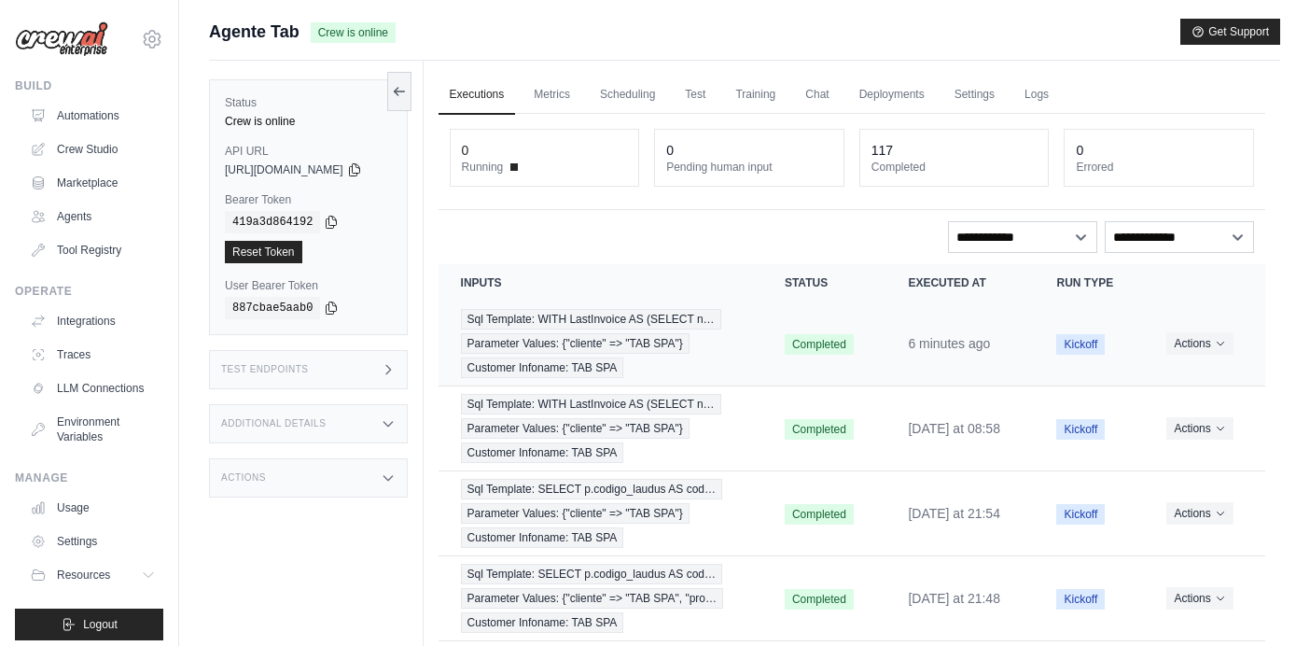
click at [634, 339] on span "Parameter Values: {"cliente" => "TAB SPA"}" at bounding box center [575, 343] width 229 height 21
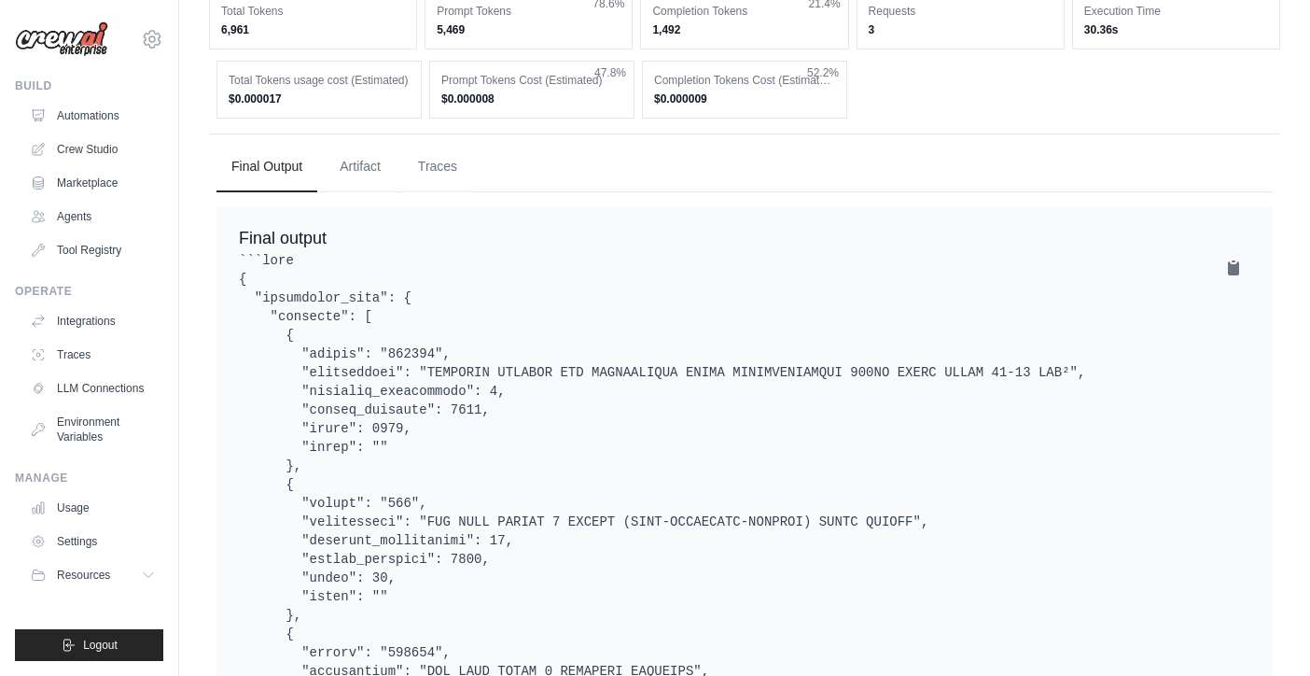
scroll to position [1015, 0]
click at [1224, 277] on icon at bounding box center [1233, 268] width 19 height 19
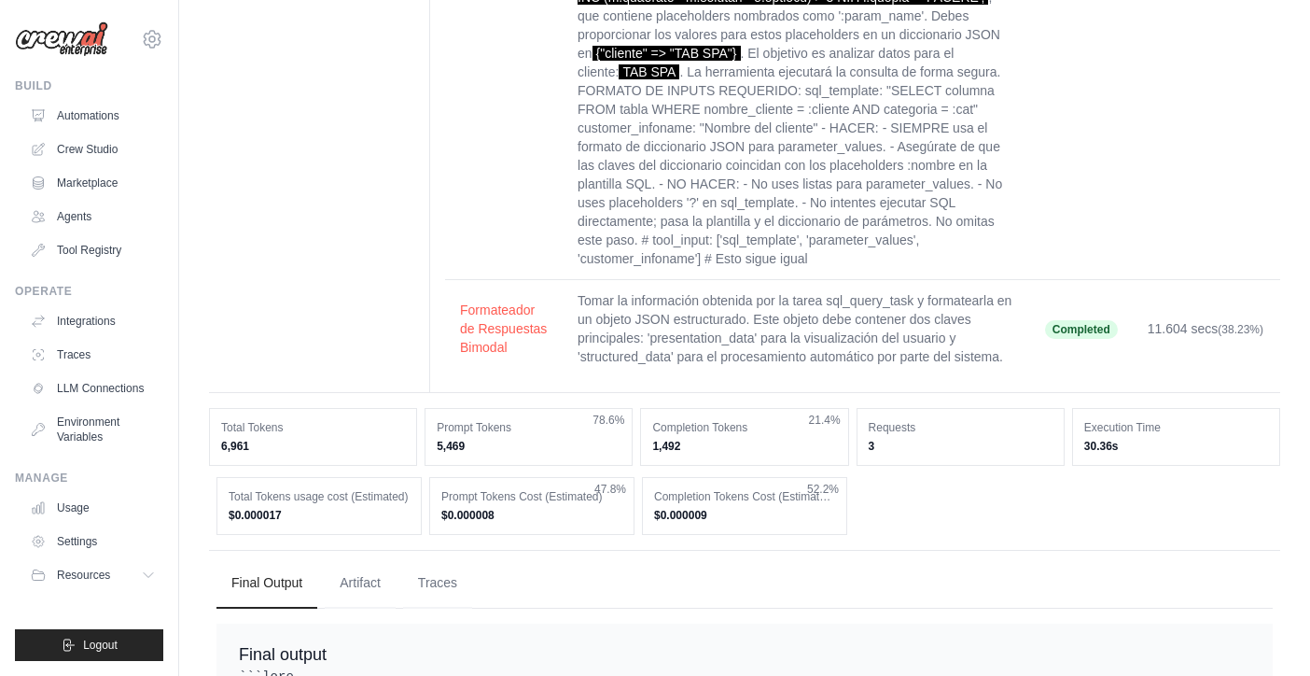
scroll to position [615, 0]
